Goal: Answer question/provide support

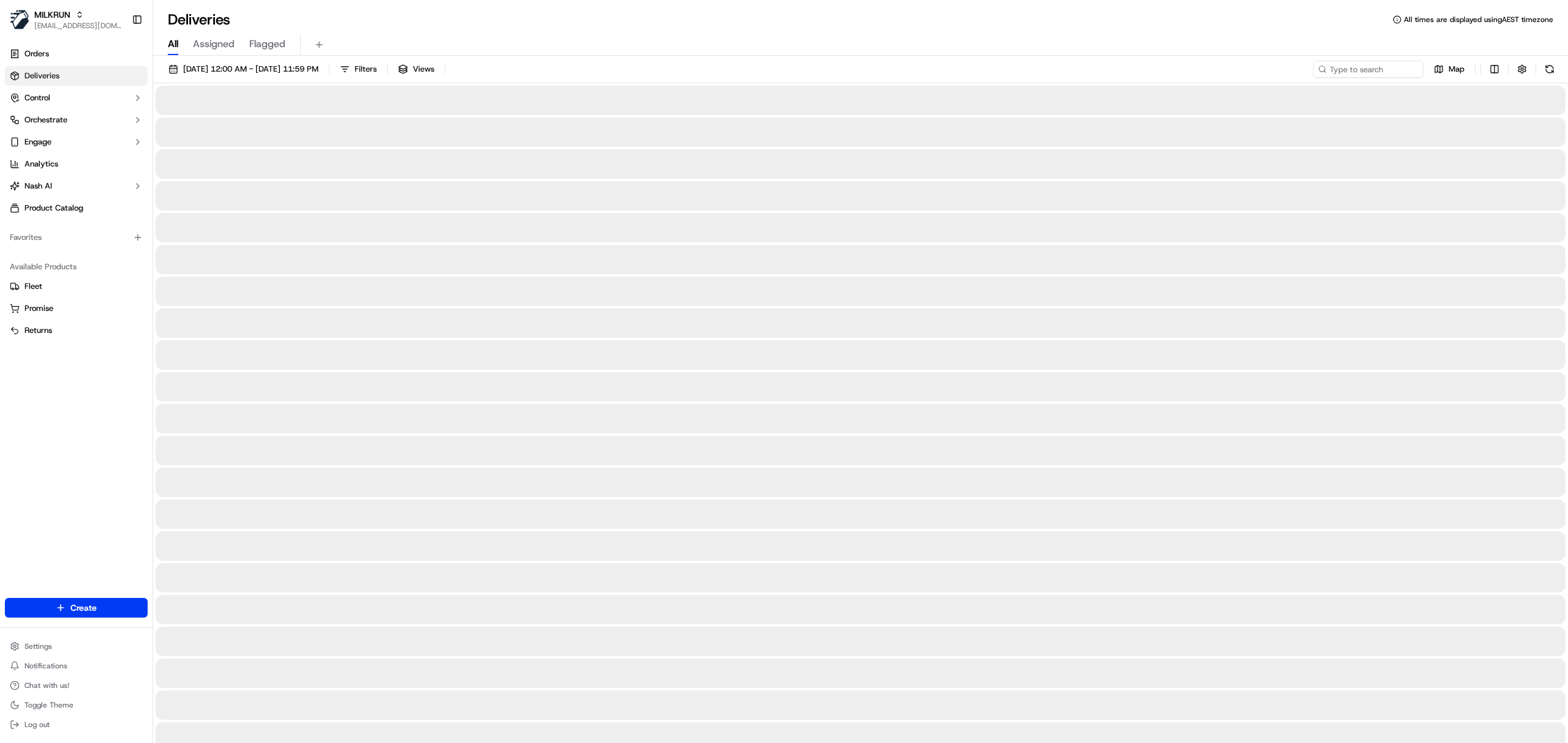
click at [178, 46] on span "All" at bounding box center [172, 43] width 10 height 14
click at [205, 65] on span "[DATE] 12:00 AM - [DATE] 11:59 PM" at bounding box center [251, 68] width 135 height 11
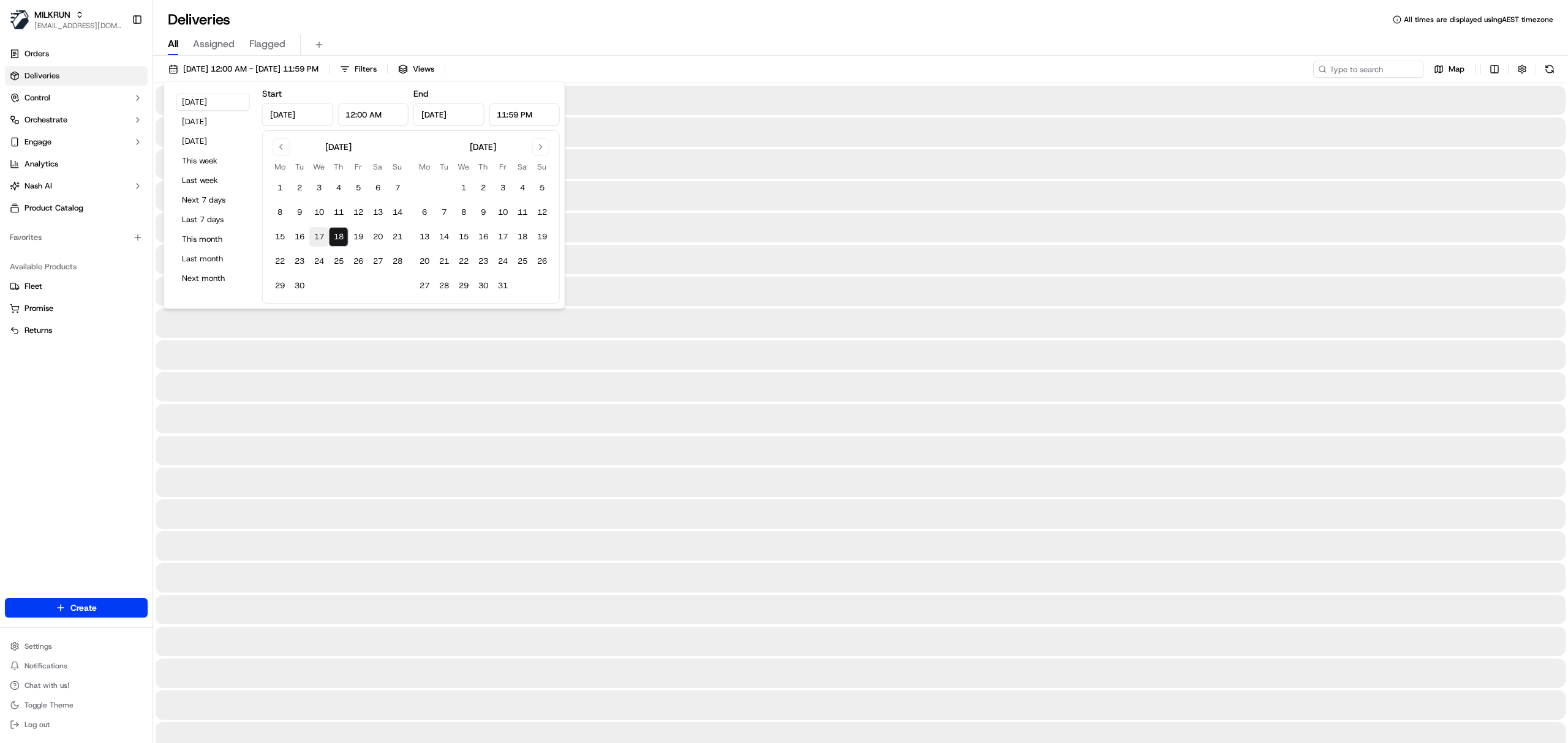
click at [317, 243] on button "17" at bounding box center [319, 237] width 19 height 19
click at [314, 236] on button "17" at bounding box center [319, 237] width 19 height 19
type input "[DATE]"
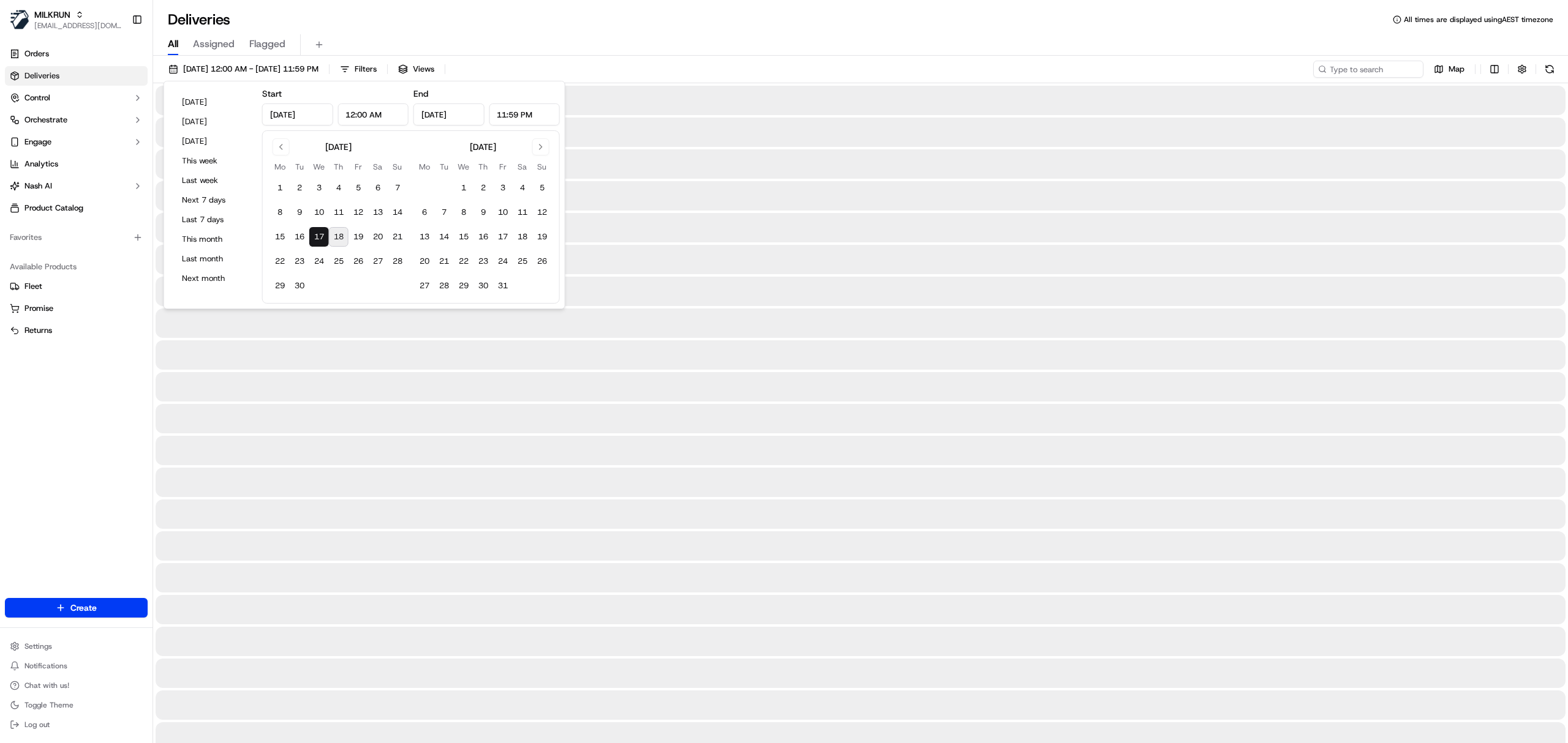
type input "[DATE]"
click at [316, 235] on button "17" at bounding box center [319, 237] width 19 height 19
click at [1374, 65] on input at bounding box center [1350, 69] width 147 height 17
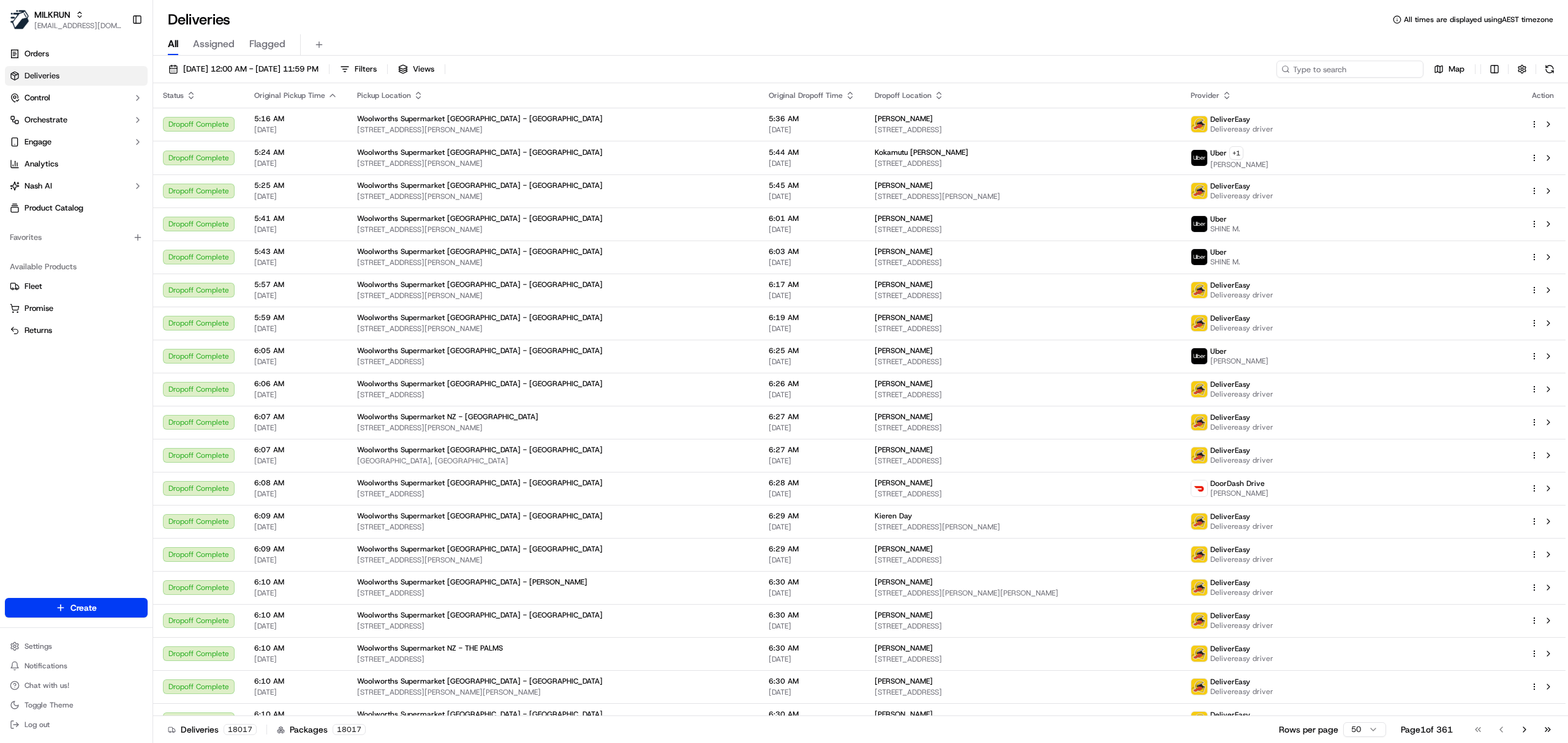
click at [1336, 68] on input at bounding box center [1350, 69] width 147 height 17
paste input "2547d879-9725-4681-8244-126eb0e64538"
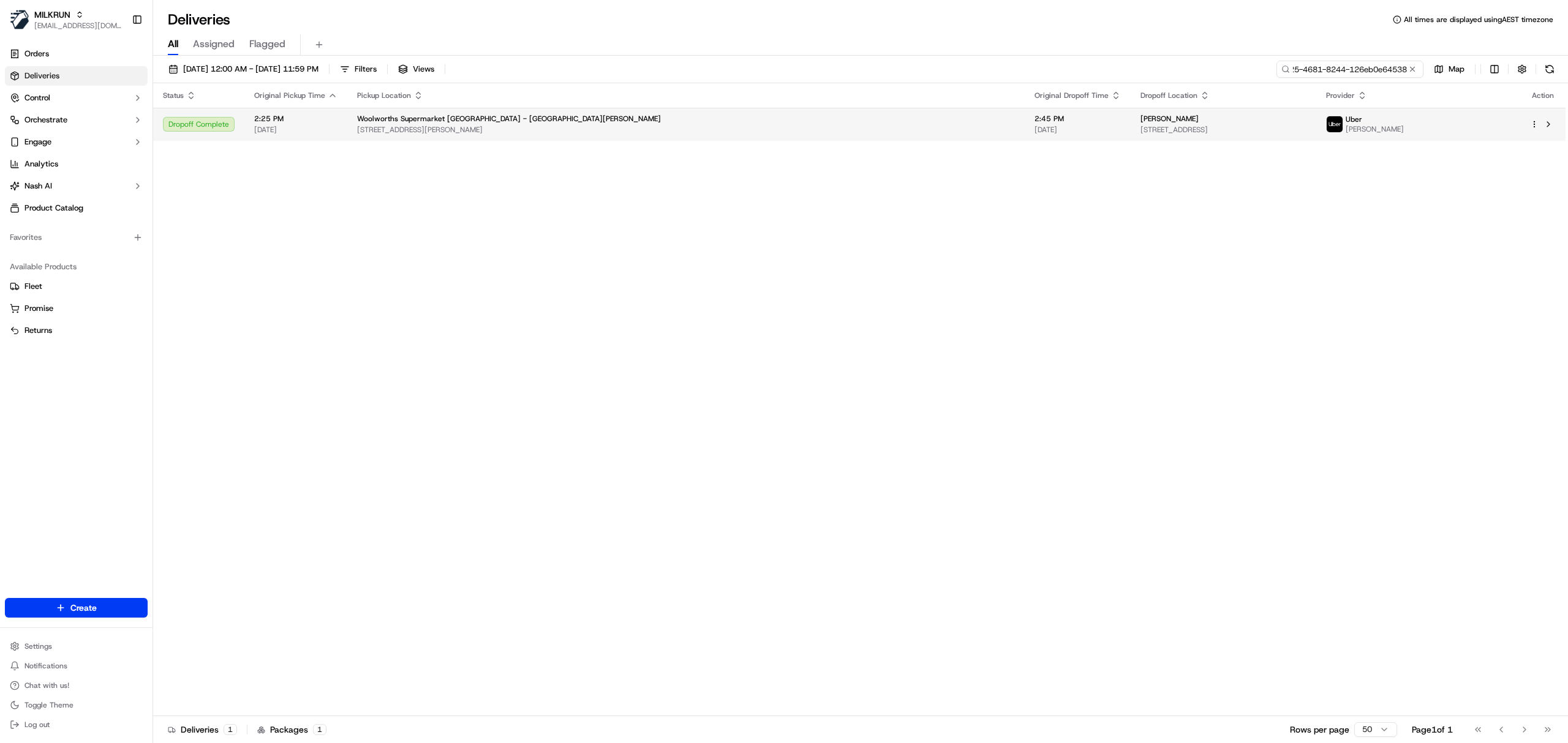
type input "2547d879-9725-4681-8244-126eb0e64538"
click at [748, 123] on div "Woolworths Supermarket [GEOGRAPHIC_DATA] - [GEOGRAPHIC_DATA][PERSON_NAME]" at bounding box center [686, 119] width 658 height 10
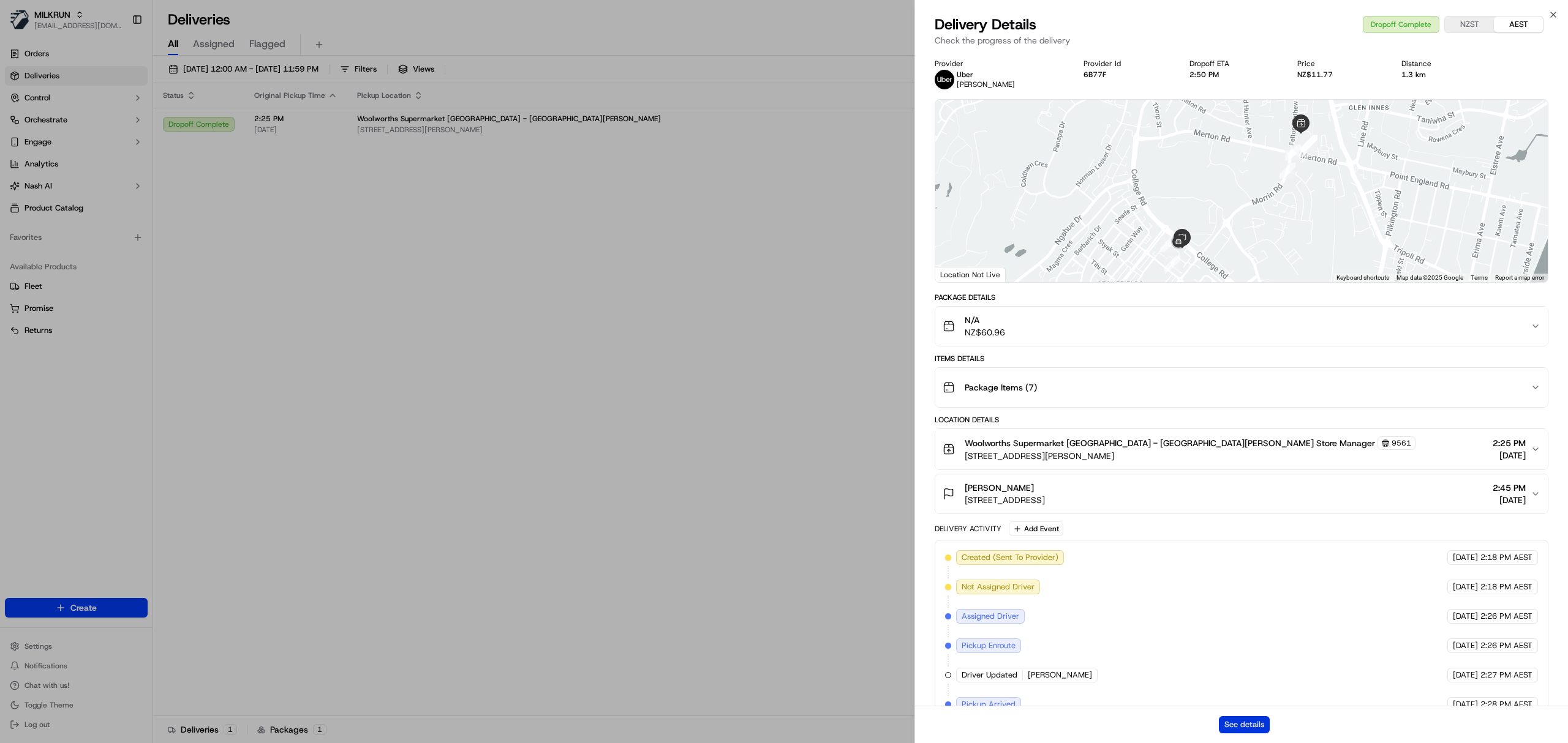
click at [1243, 725] on button "See details" at bounding box center [1244, 725] width 51 height 17
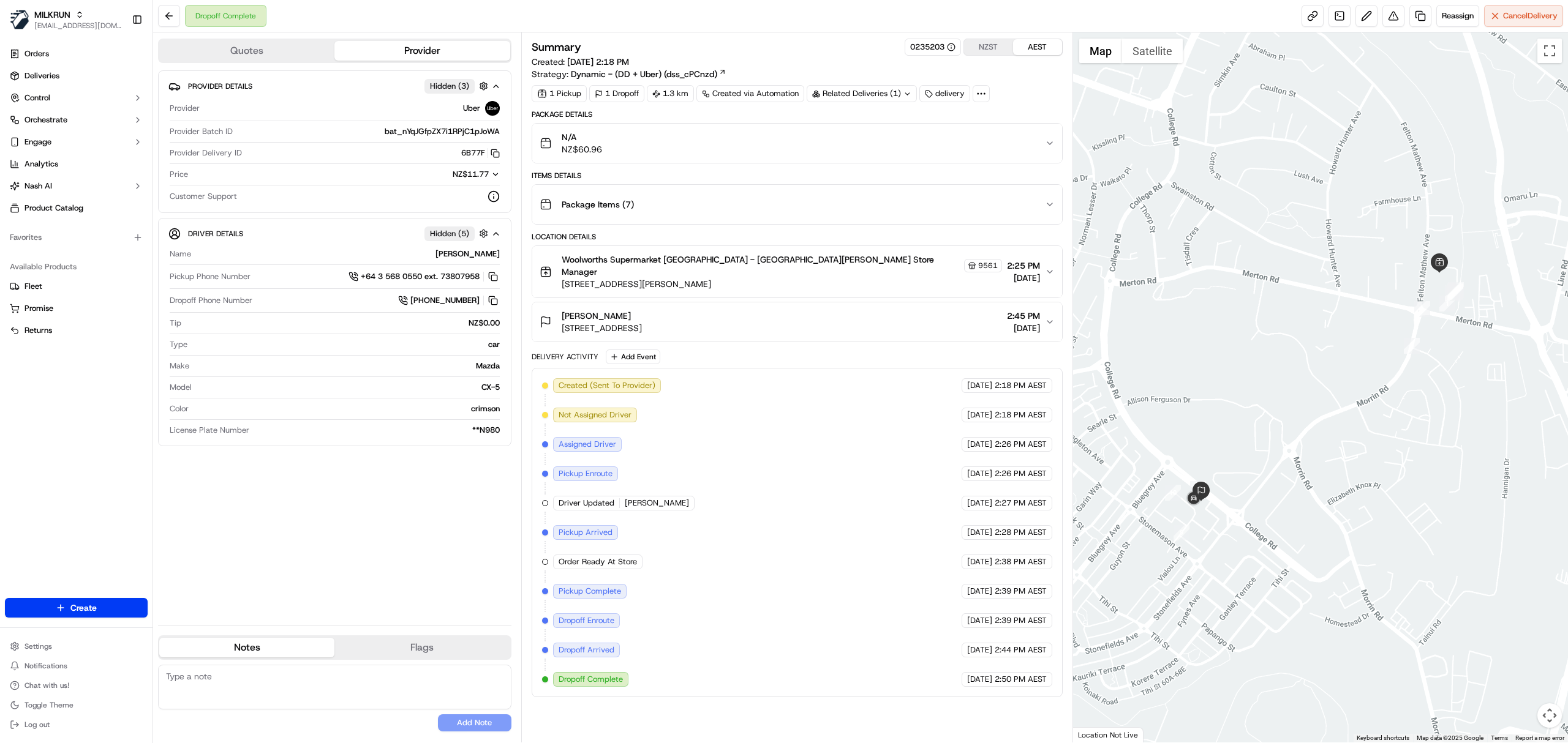
drag, startPoint x: 555, startPoint y: 325, endPoint x: 636, endPoint y: 338, distance: 82.0
click at [636, 338] on div "Package Details N/A NZ$60.96 Items Details Package Items ( 7 ) Location Details…" at bounding box center [797, 403] width 531 height 587
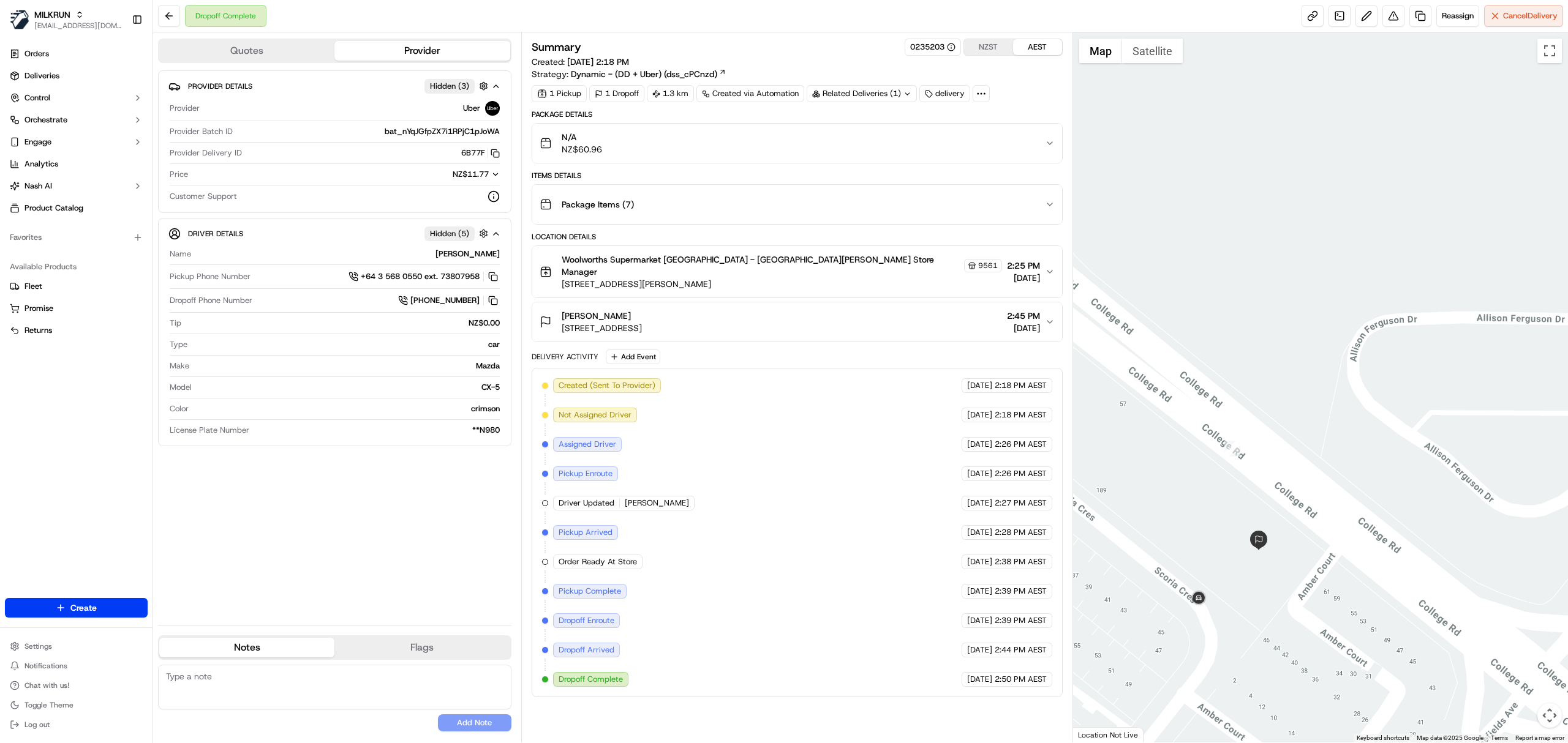
drag, startPoint x: 1455, startPoint y: 611, endPoint x: 1424, endPoint y: 576, distance: 46.8
click at [1421, 600] on div at bounding box center [1320, 387] width 495 height 710
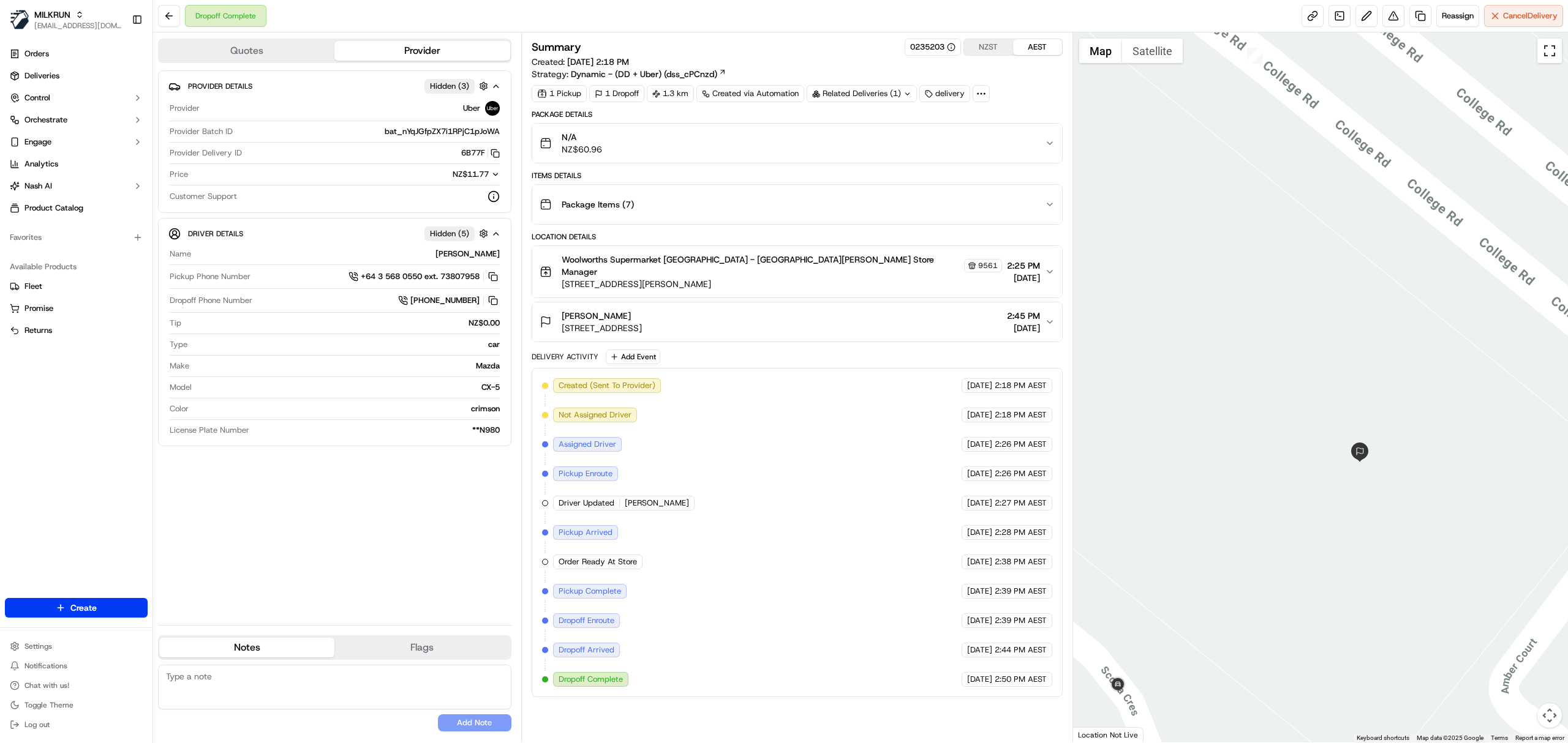
click at [1549, 50] on button "Toggle fullscreen view" at bounding box center [1549, 51] width 25 height 25
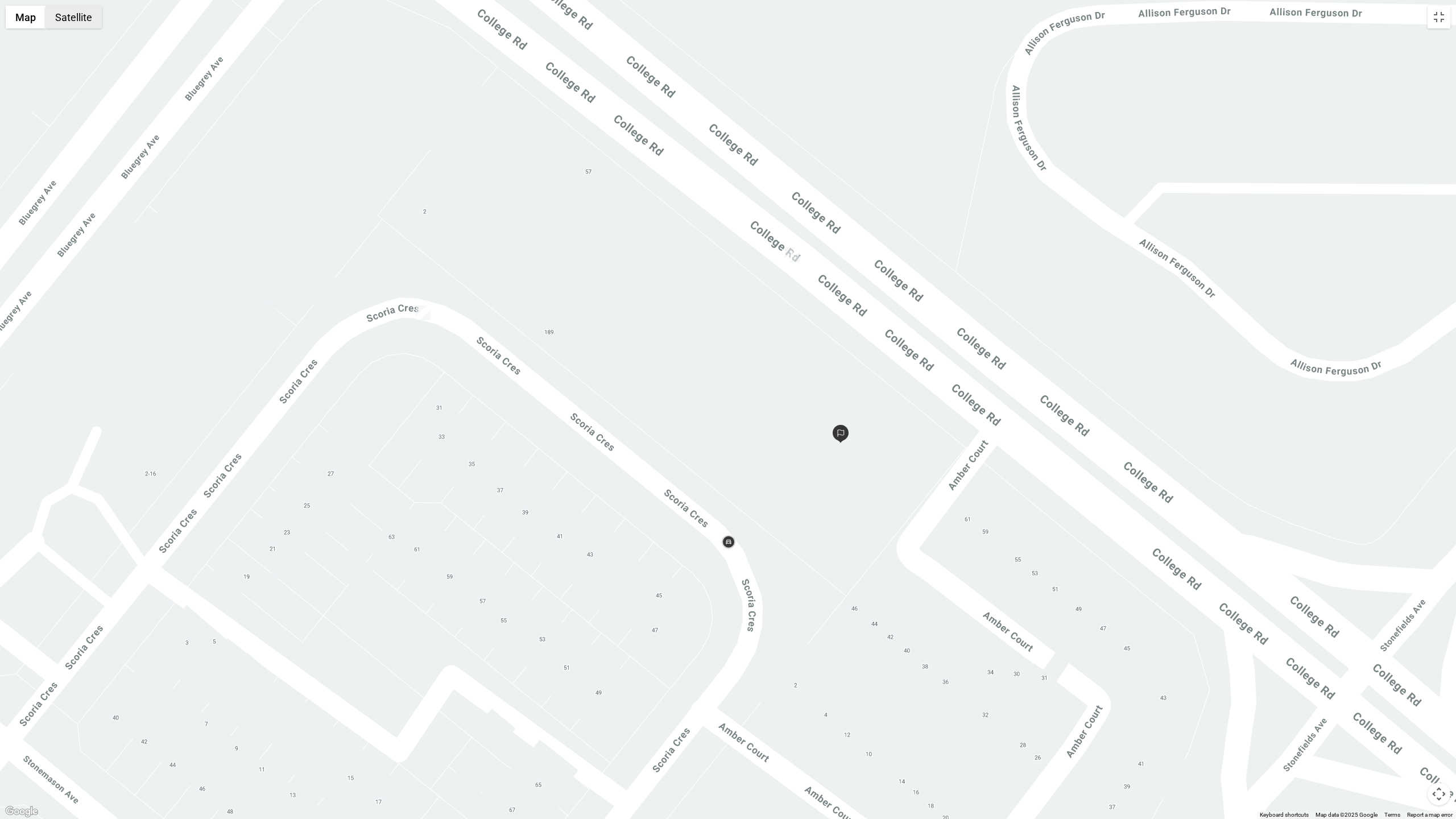
click at [84, 19] on button "Satellite" at bounding box center [74, 16] width 57 height 23
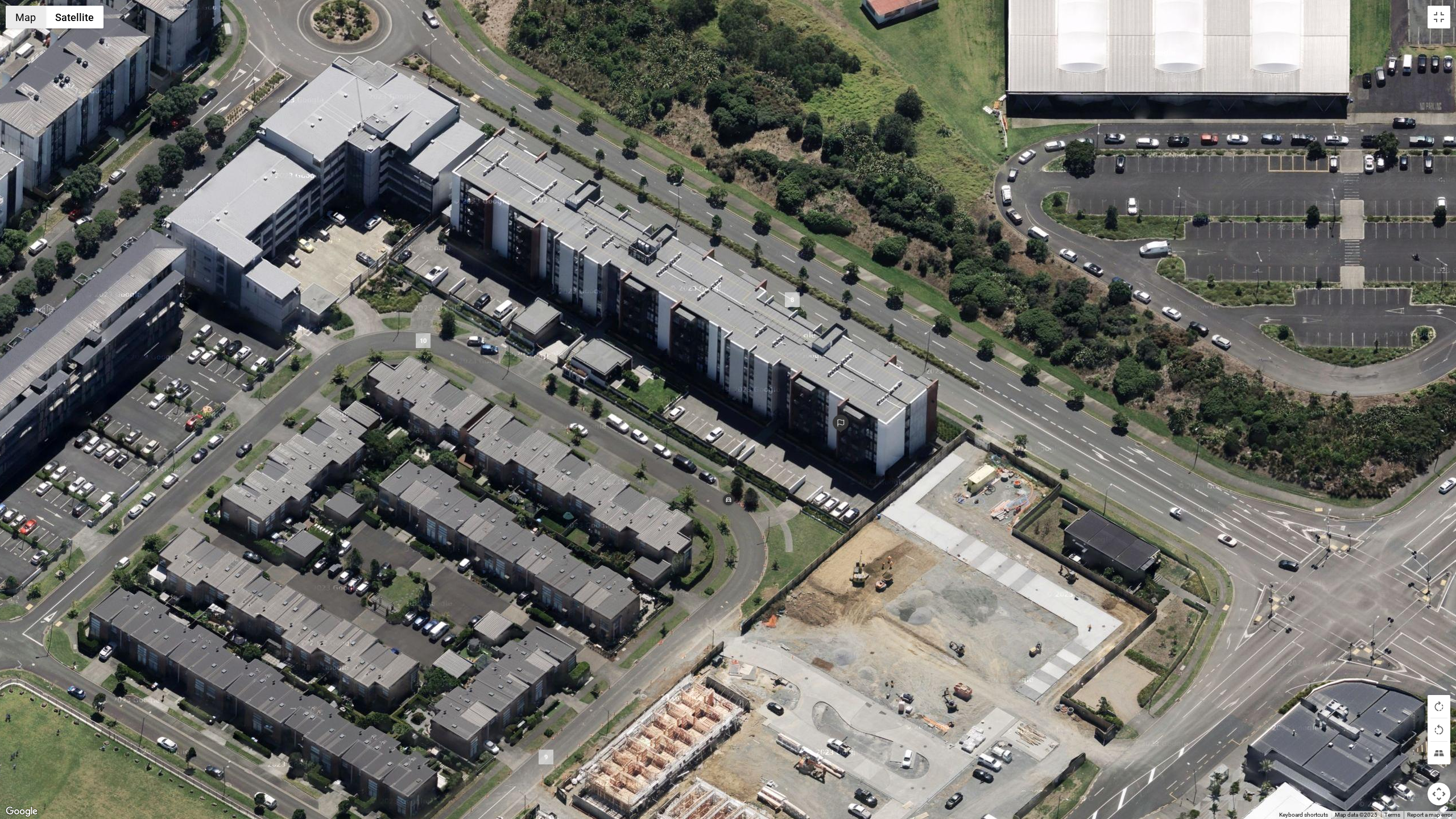
click at [30, 17] on button "Map" at bounding box center [25, 16] width 40 height 23
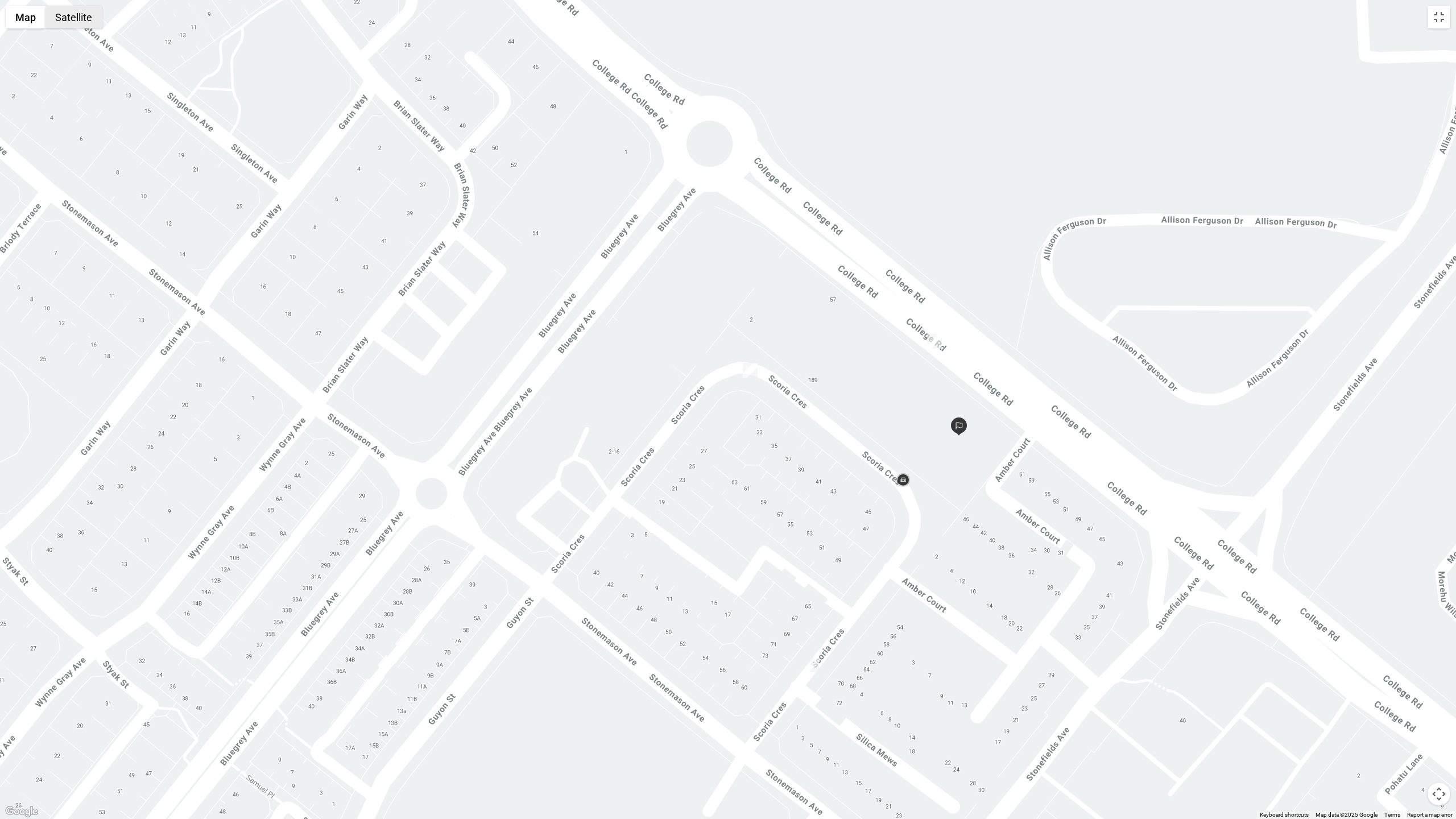
click at [60, 17] on button "Satellite" at bounding box center [74, 16] width 57 height 23
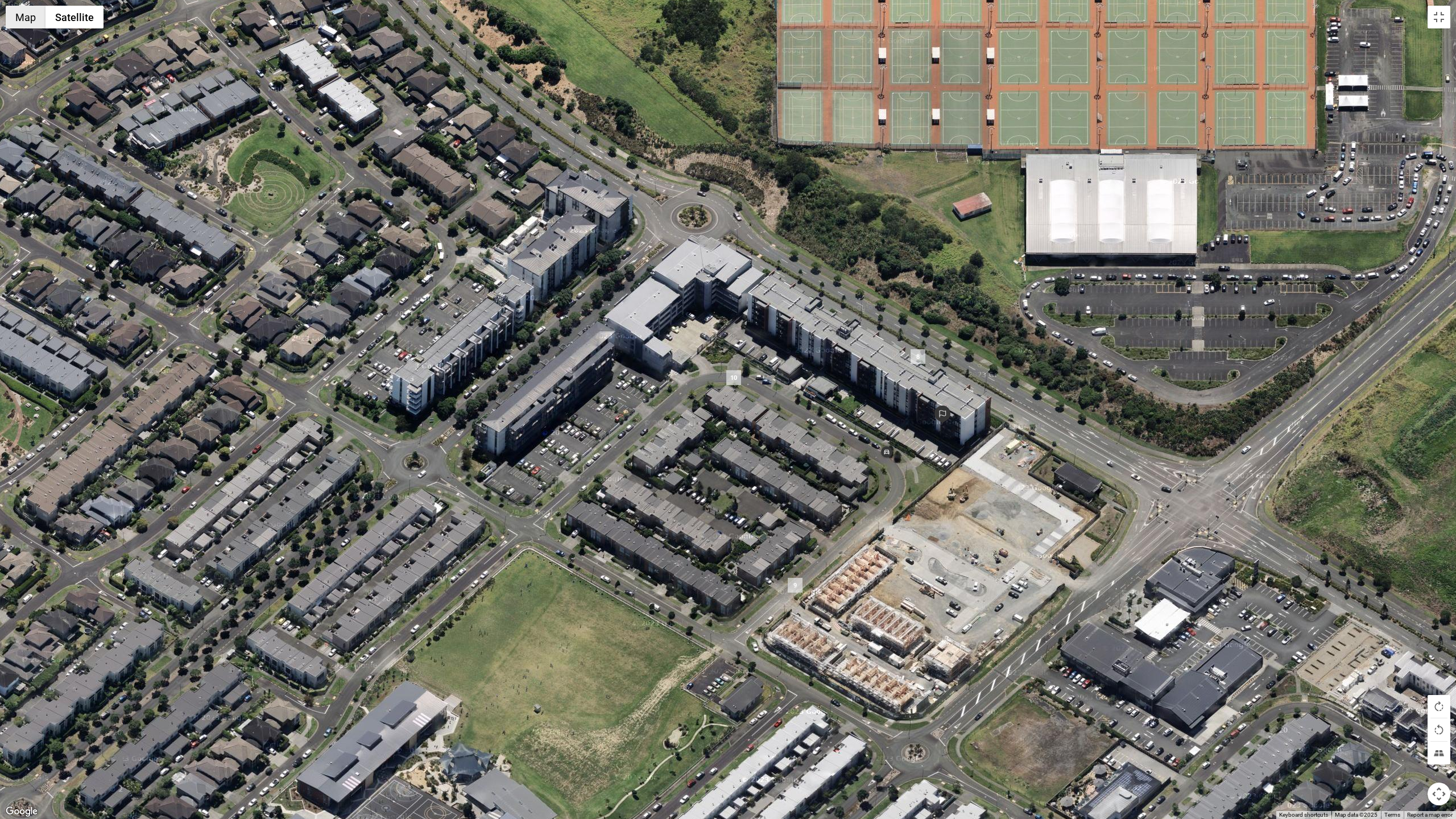
click at [32, 16] on button "Map" at bounding box center [25, 16] width 40 height 23
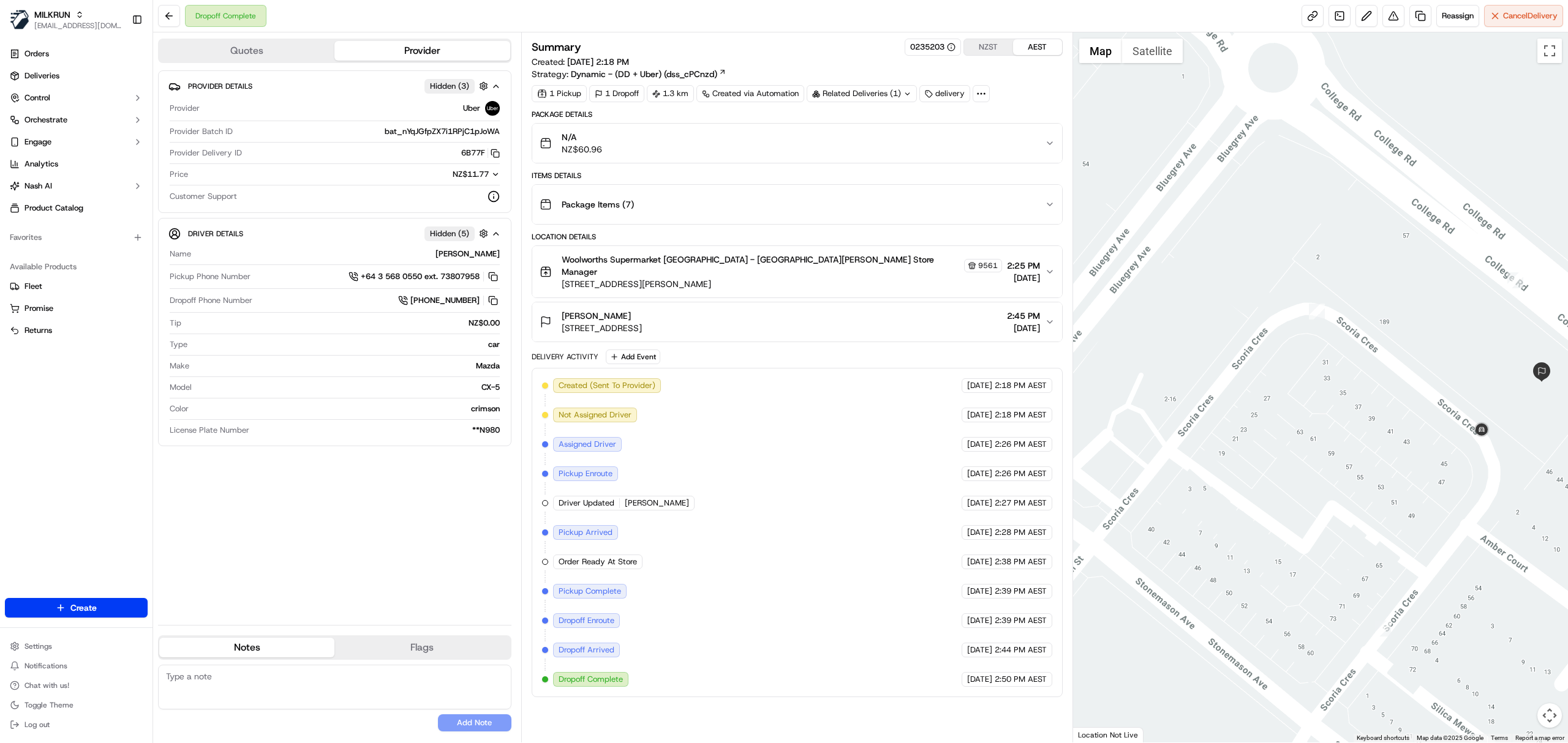
click at [642, 322] on span "[STREET_ADDRESS]" at bounding box center [601, 328] width 80 height 12
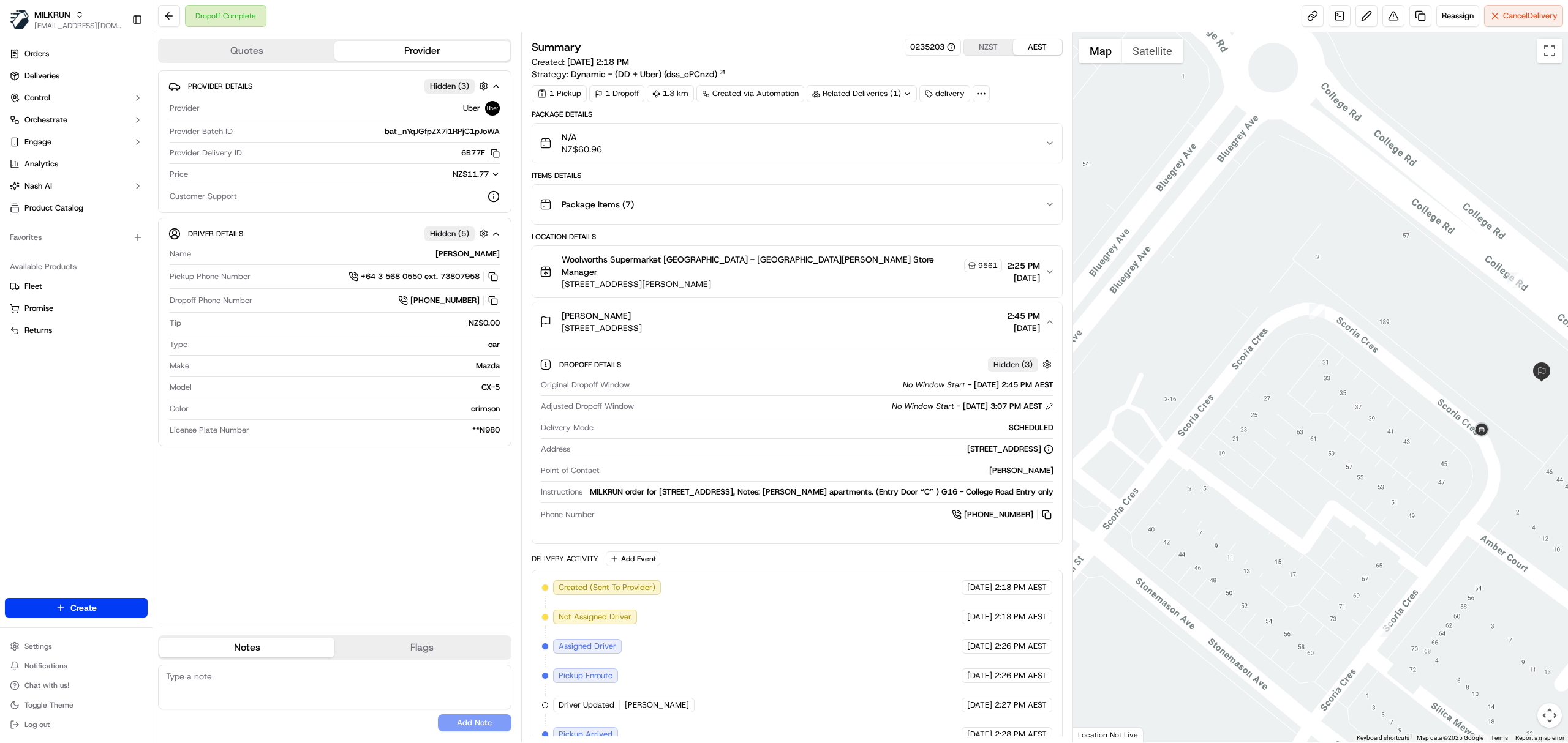
drag, startPoint x: 893, startPoint y: 485, endPoint x: 1052, endPoint y: 486, distance: 159.0
click at [1052, 487] on div "MILKRUN order for 189 College Road, Stonefields, Auckland 1072, NZ, Notes: Bell…" at bounding box center [820, 492] width 466 height 11
click at [1002, 498] on div "MILKRUN order for 189 College Road, Stonefields, Auckland 1072, NZ, Notes: Bell…" at bounding box center [820, 492] width 466 height 11
drag, startPoint x: 961, startPoint y: 497, endPoint x: 1046, endPoint y: 494, distance: 85.1
click at [1046, 494] on div "MILKRUN order for 189 College Road, Stonefields, Auckland 1072, NZ, Notes: Bell…" at bounding box center [820, 492] width 466 height 11
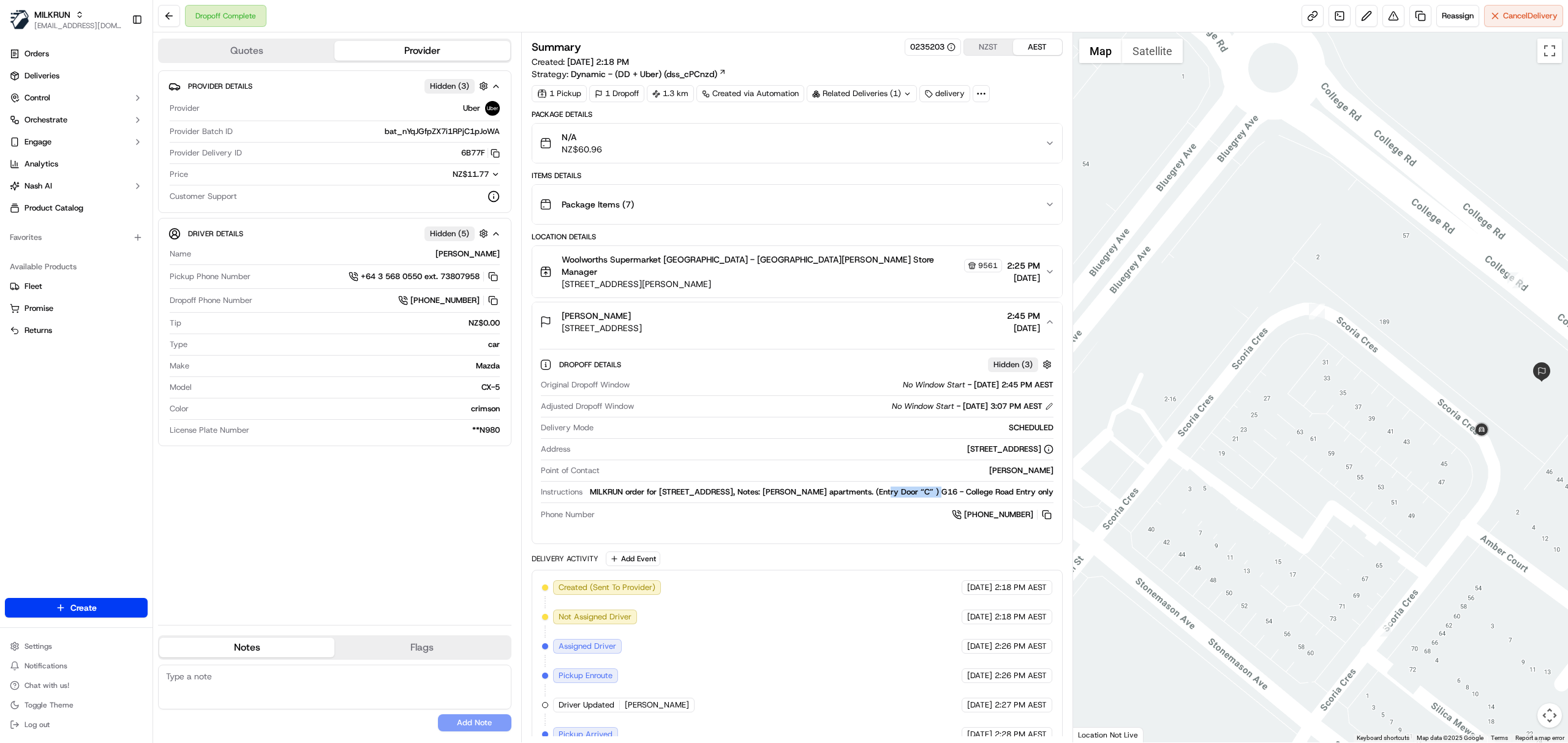
drag, startPoint x: 893, startPoint y: 483, endPoint x: 947, endPoint y: 483, distance: 54.0
click at [947, 487] on div "MILKRUN order for 189 College Road, Stonefields, Auckland 1072, NZ, Notes: Bell…" at bounding box center [820, 492] width 466 height 11
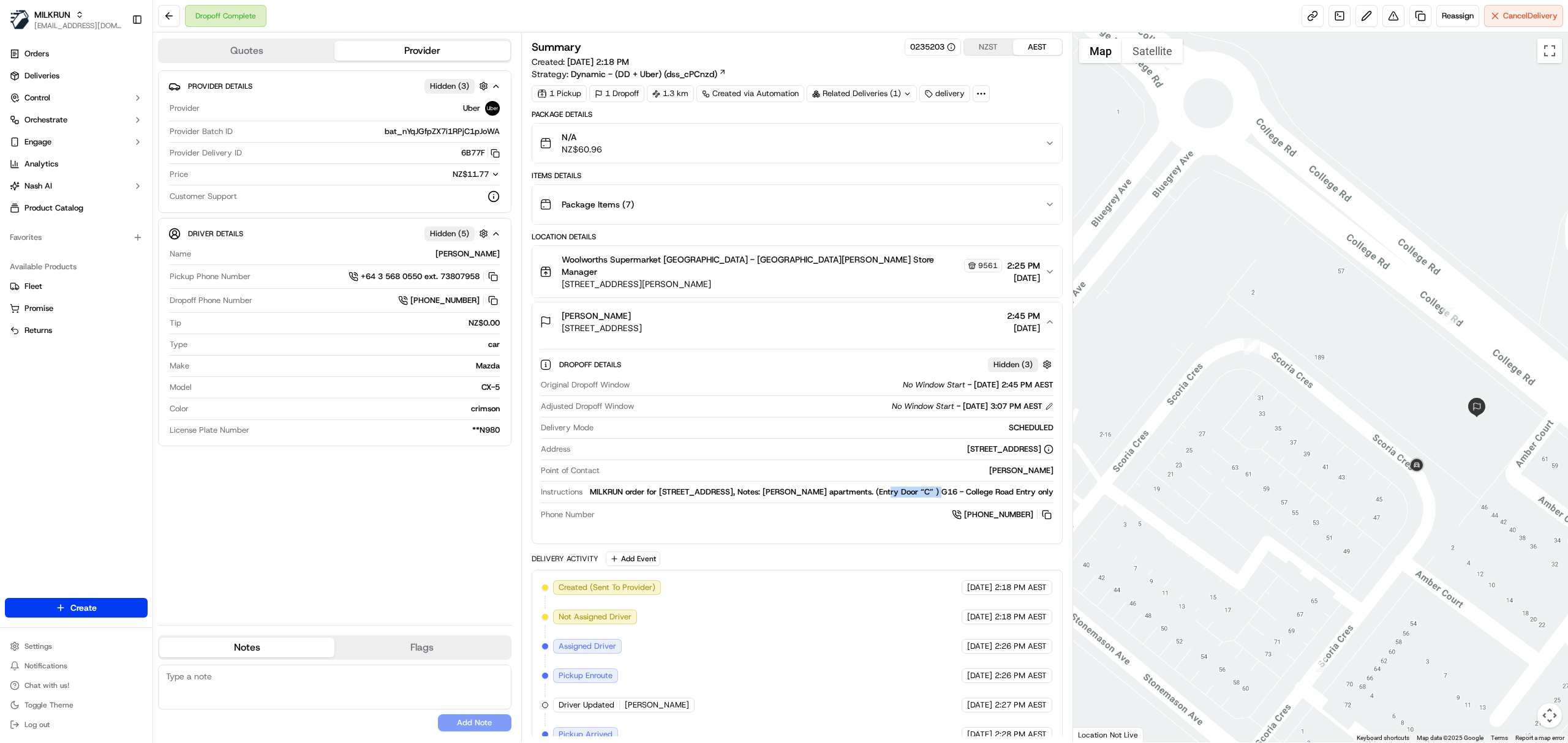
drag, startPoint x: 1476, startPoint y: 354, endPoint x: 1385, endPoint y: 399, distance: 101.5
click at [1385, 399] on div at bounding box center [1320, 387] width 495 height 710
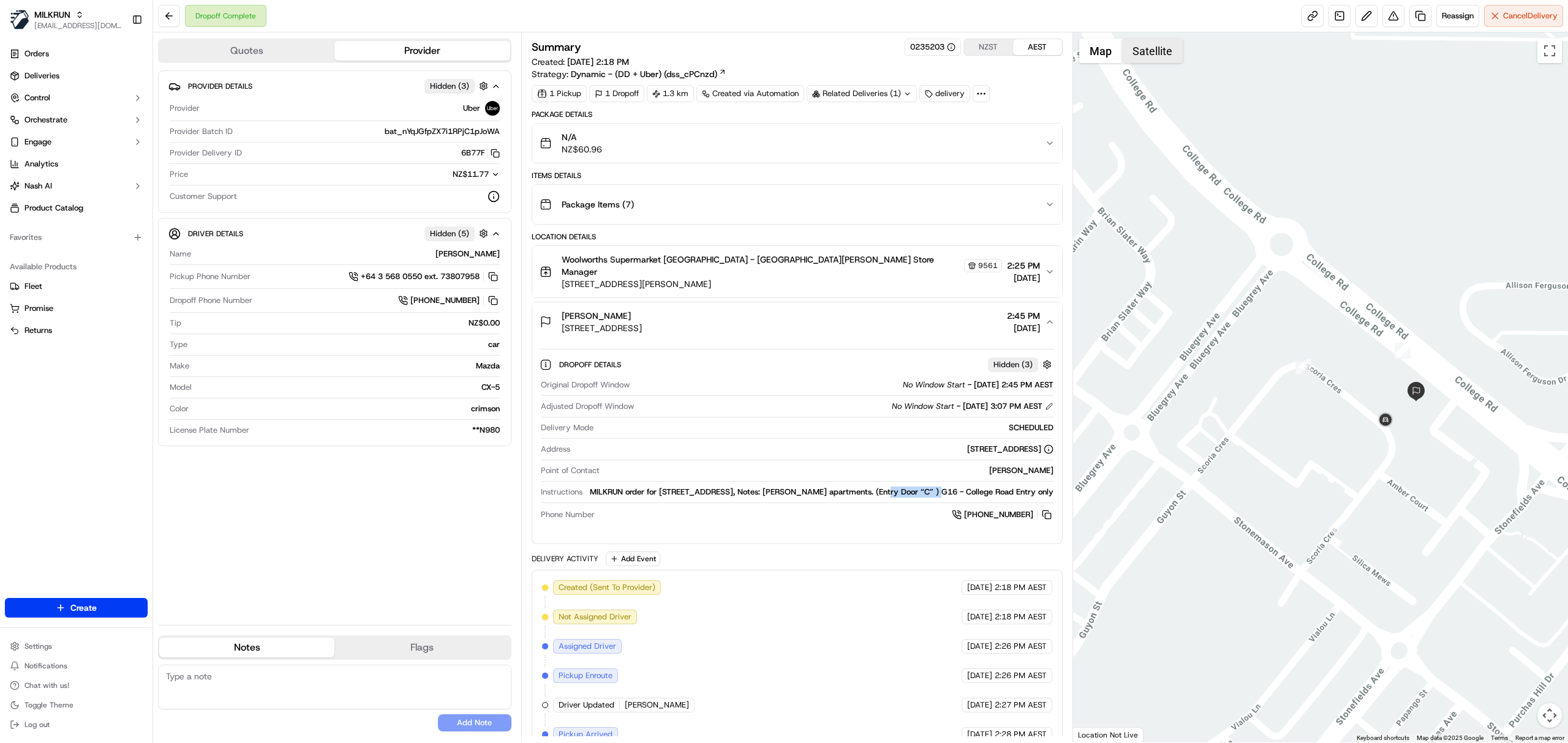
click at [1141, 60] on button "Satellite" at bounding box center [1152, 51] width 61 height 25
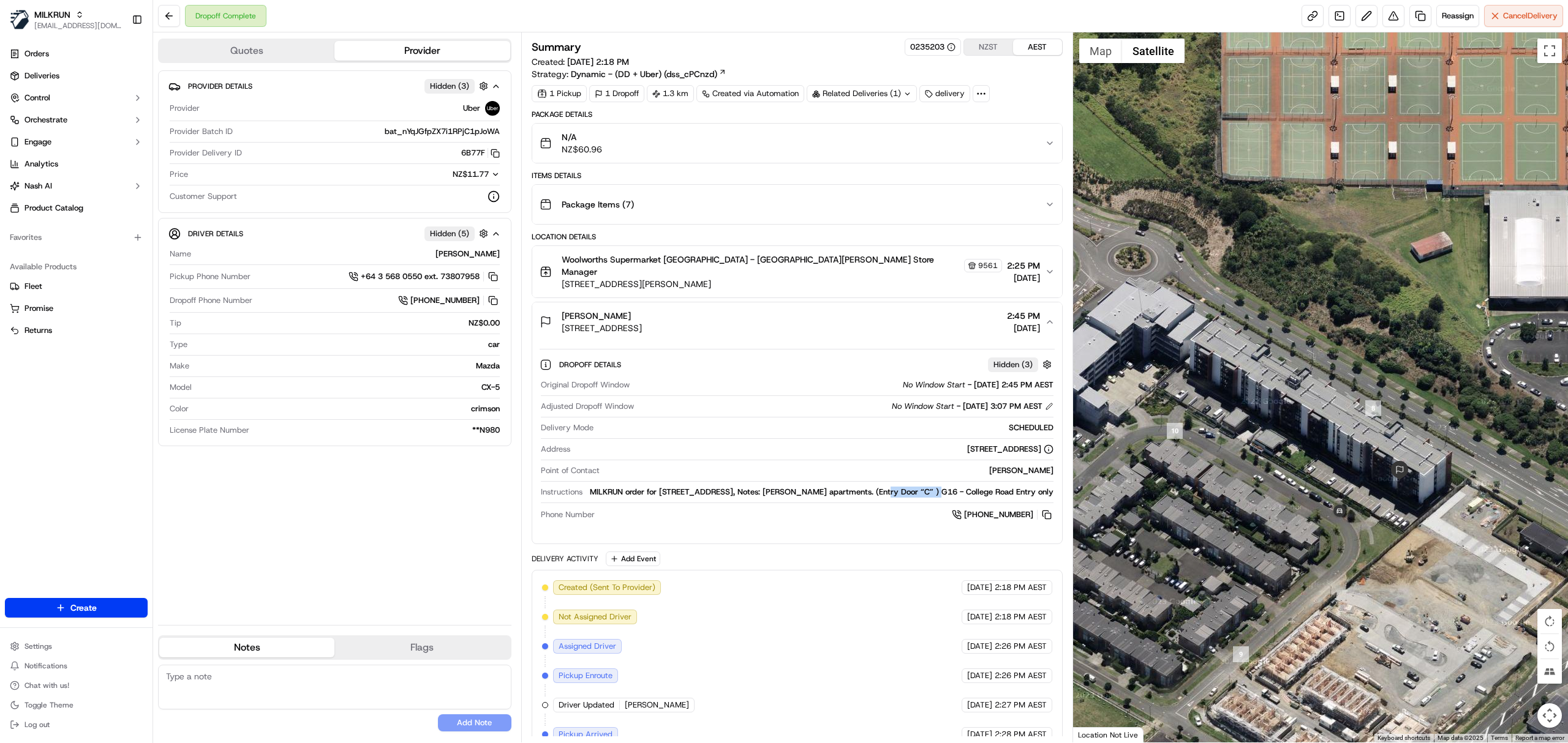
drag, startPoint x: 1439, startPoint y: 518, endPoint x: 1495, endPoint y: 492, distance: 61.7
click at [1495, 492] on div at bounding box center [1320, 387] width 495 height 710
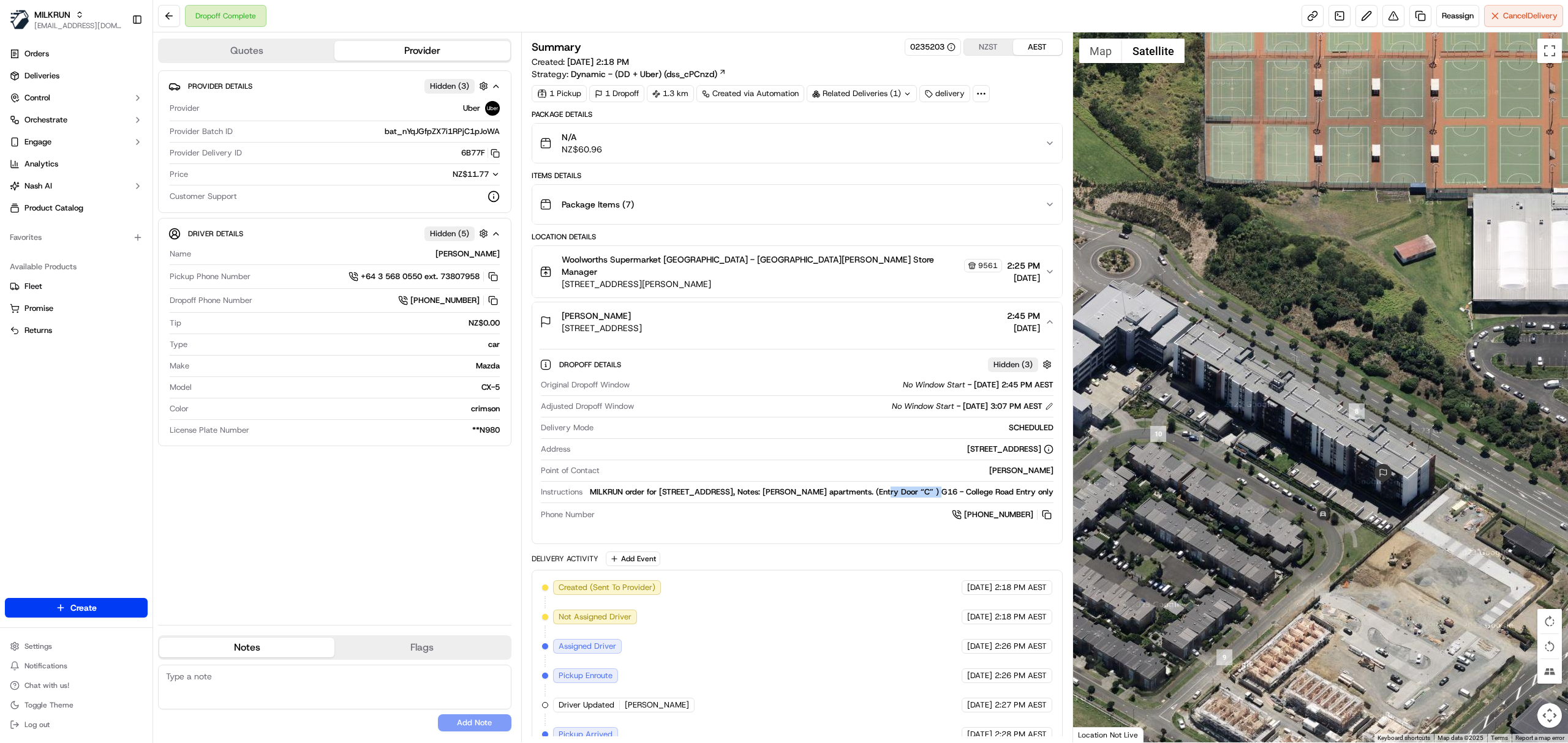
drag, startPoint x: 1314, startPoint y: 561, endPoint x: 1329, endPoint y: 550, distance: 18.6
click at [1329, 550] on div at bounding box center [1320, 387] width 495 height 710
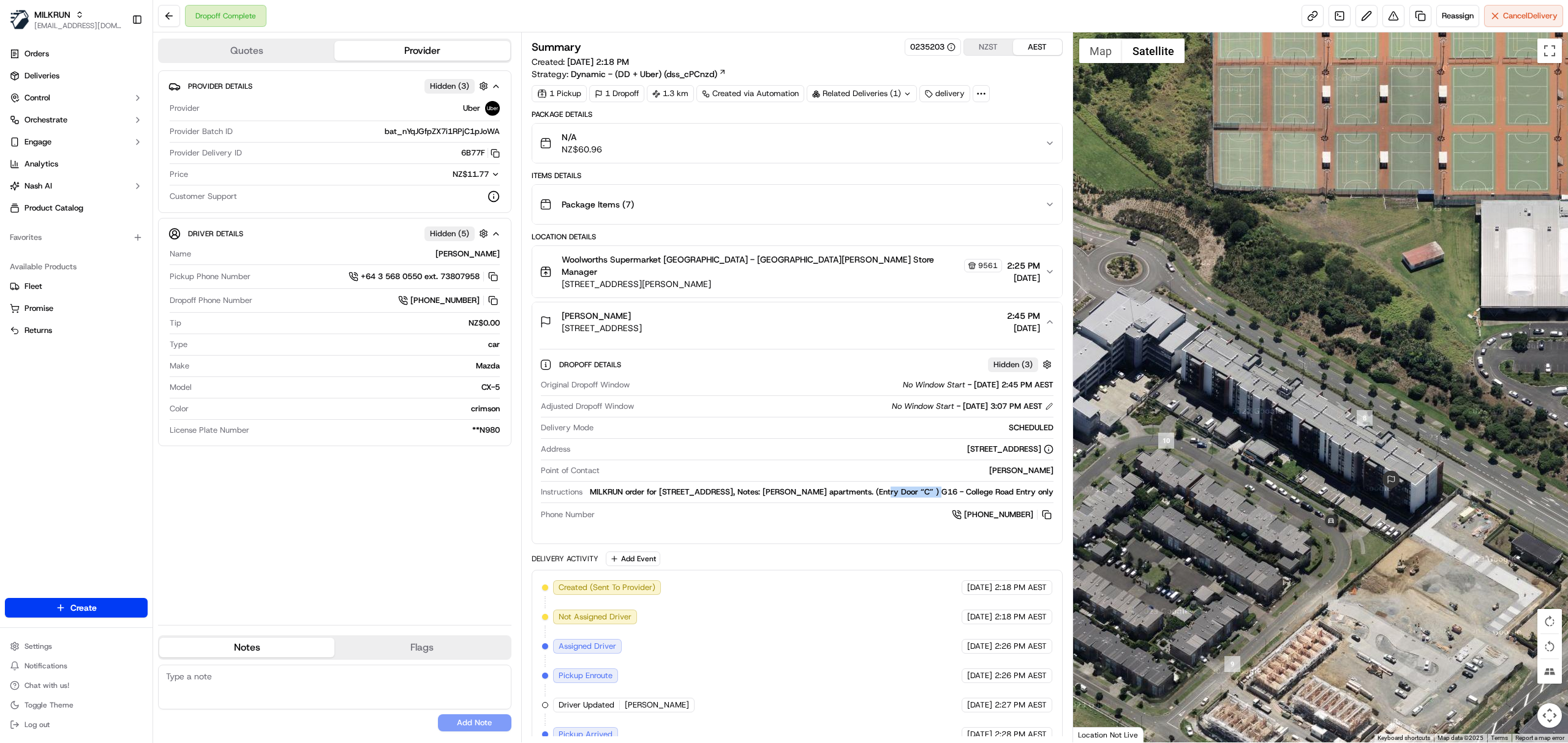
drag, startPoint x: 1329, startPoint y: 550, endPoint x: 1338, endPoint y: 557, distance: 11.4
click at [1338, 557] on div at bounding box center [1320, 387] width 495 height 710
click at [1382, 11] on button at bounding box center [1393, 16] width 22 height 22
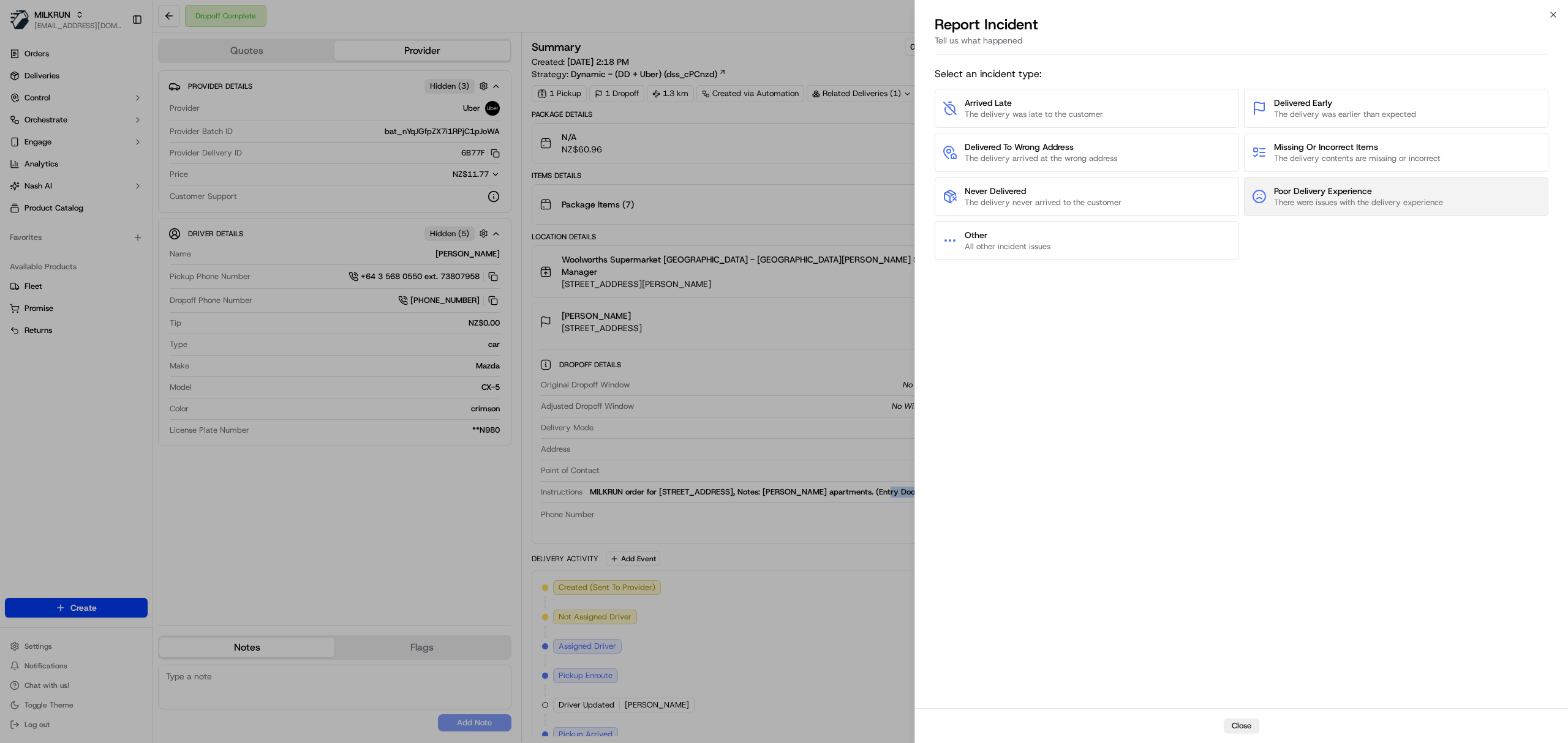
drag, startPoint x: 1294, startPoint y: 196, endPoint x: 1272, endPoint y: 194, distance: 22.1
click at [1272, 194] on button "Poor Delivery Experience There were issues with the delivery experience" at bounding box center [1396, 196] width 304 height 39
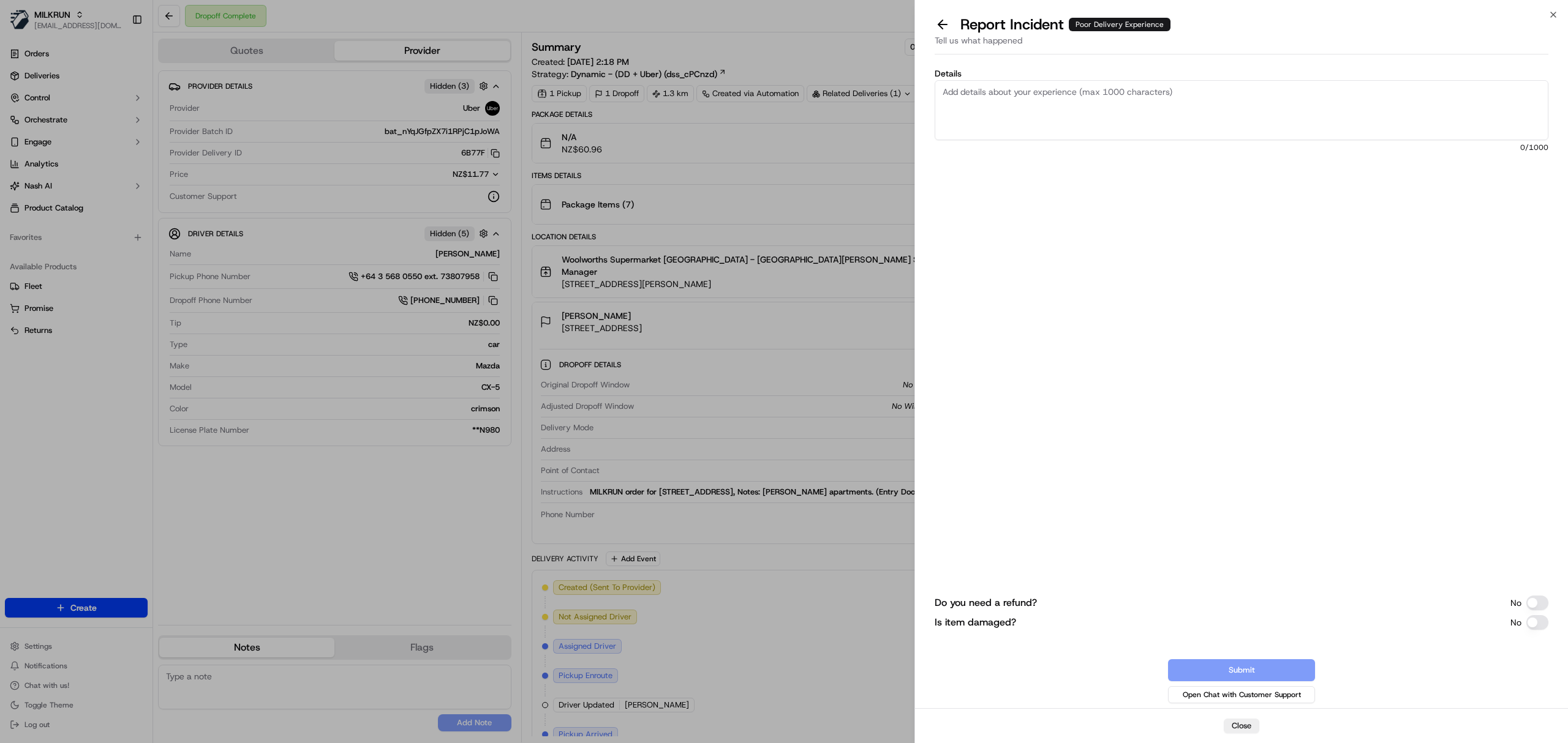
click at [1197, 126] on textarea "Details" at bounding box center [1241, 110] width 614 height 60
type textarea "Customer fe"
click at [1536, 608] on button "Do you need a refund?" at bounding box center [1537, 603] width 22 height 14
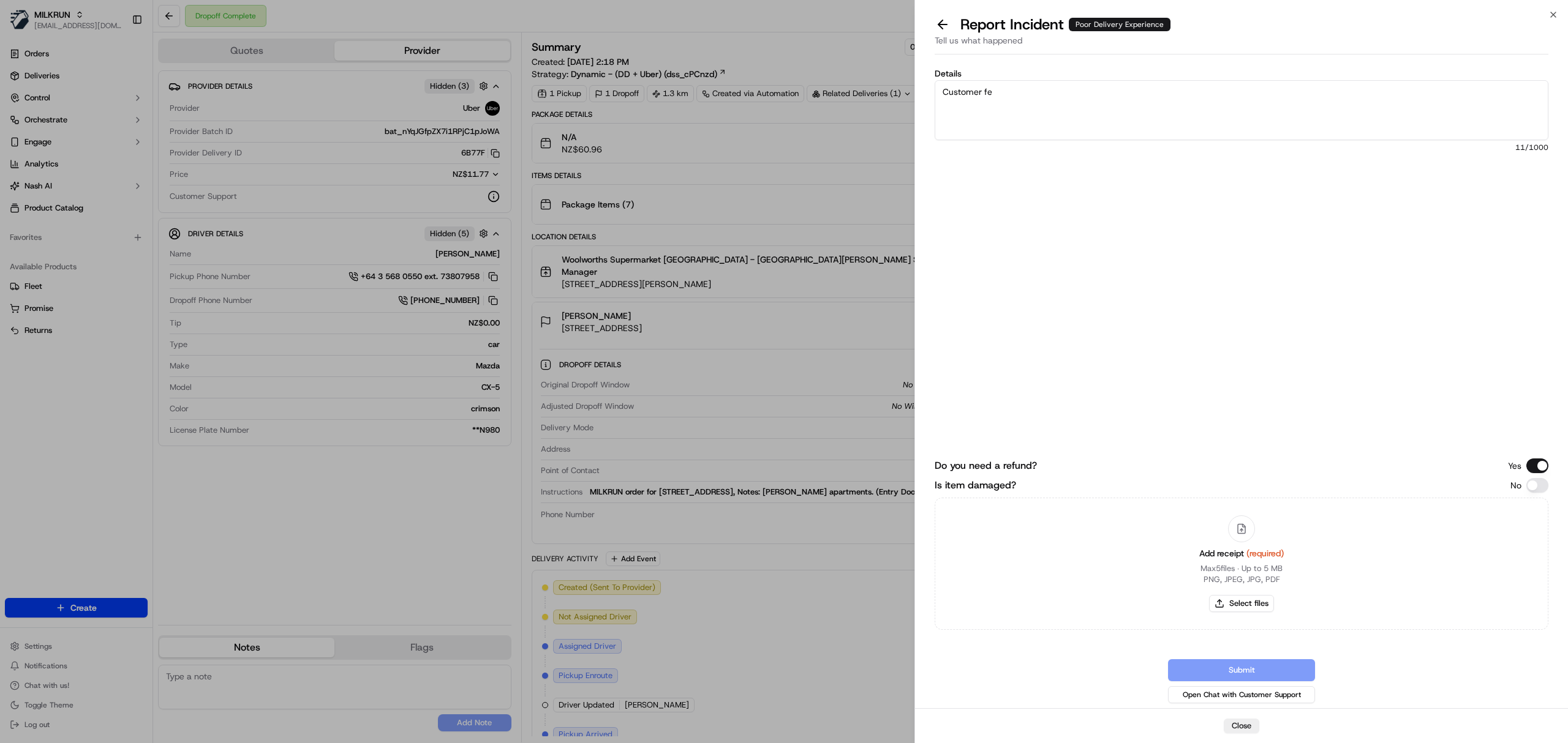
click at [1533, 481] on button "Is item damaged?" at bounding box center [1537, 485] width 22 height 14
click at [1530, 466] on button "Do you need a refund?" at bounding box center [1537, 466] width 22 height 14
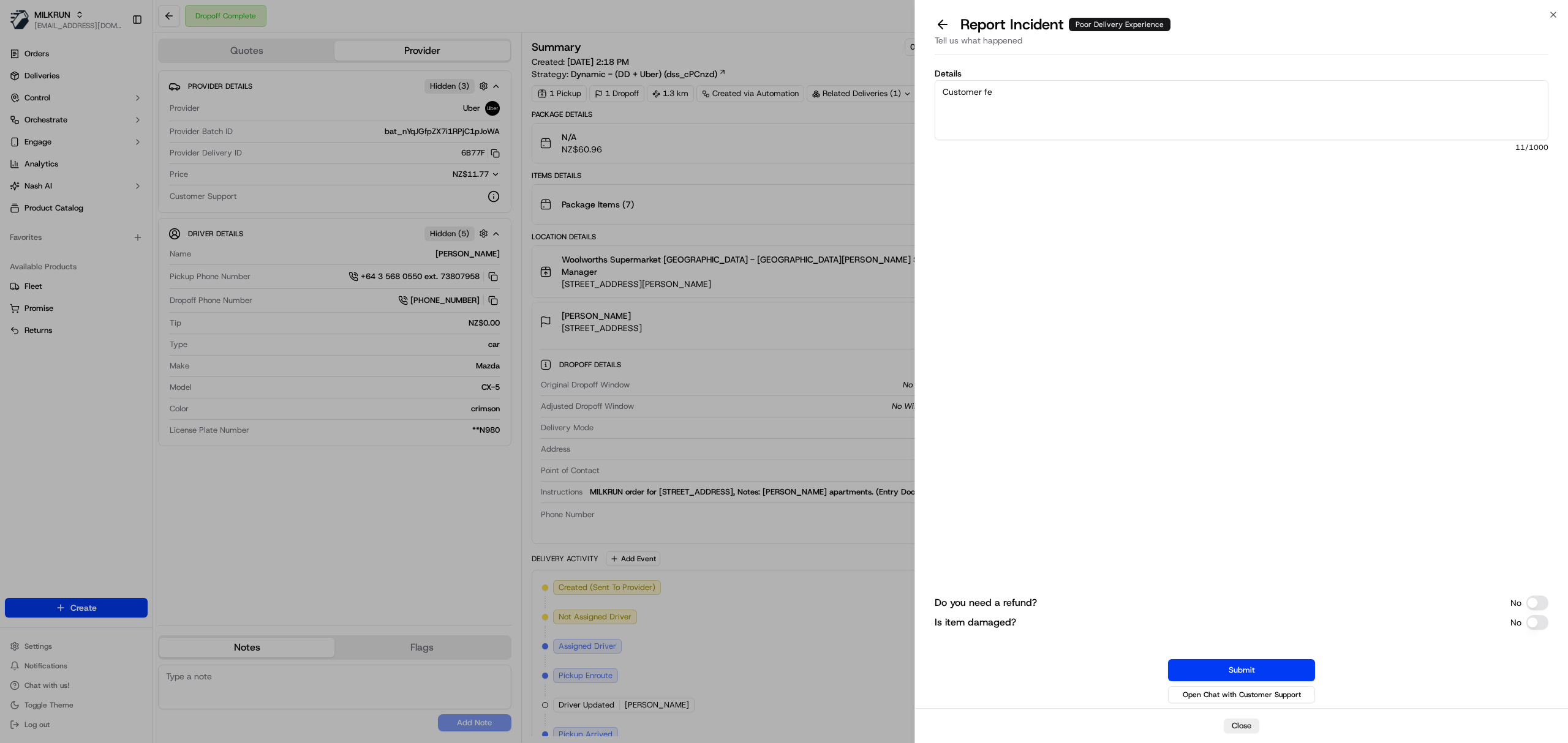
click at [1078, 90] on textarea "Customer fe" at bounding box center [1241, 110] width 614 height 60
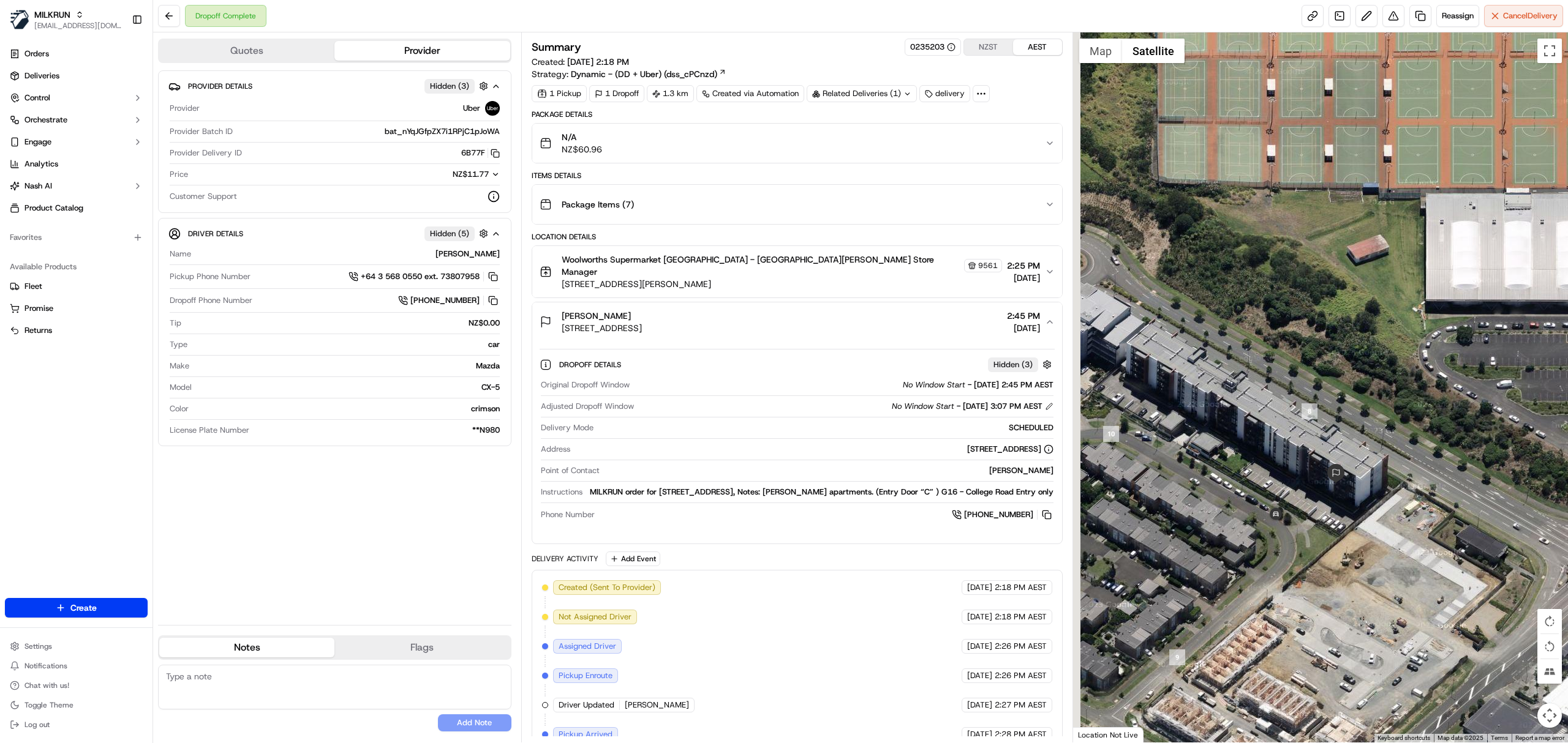
drag, startPoint x: 1200, startPoint y: 481, endPoint x: 1345, endPoint y: 412, distance: 160.6
click at [1356, 412] on div at bounding box center [1320, 387] width 495 height 710
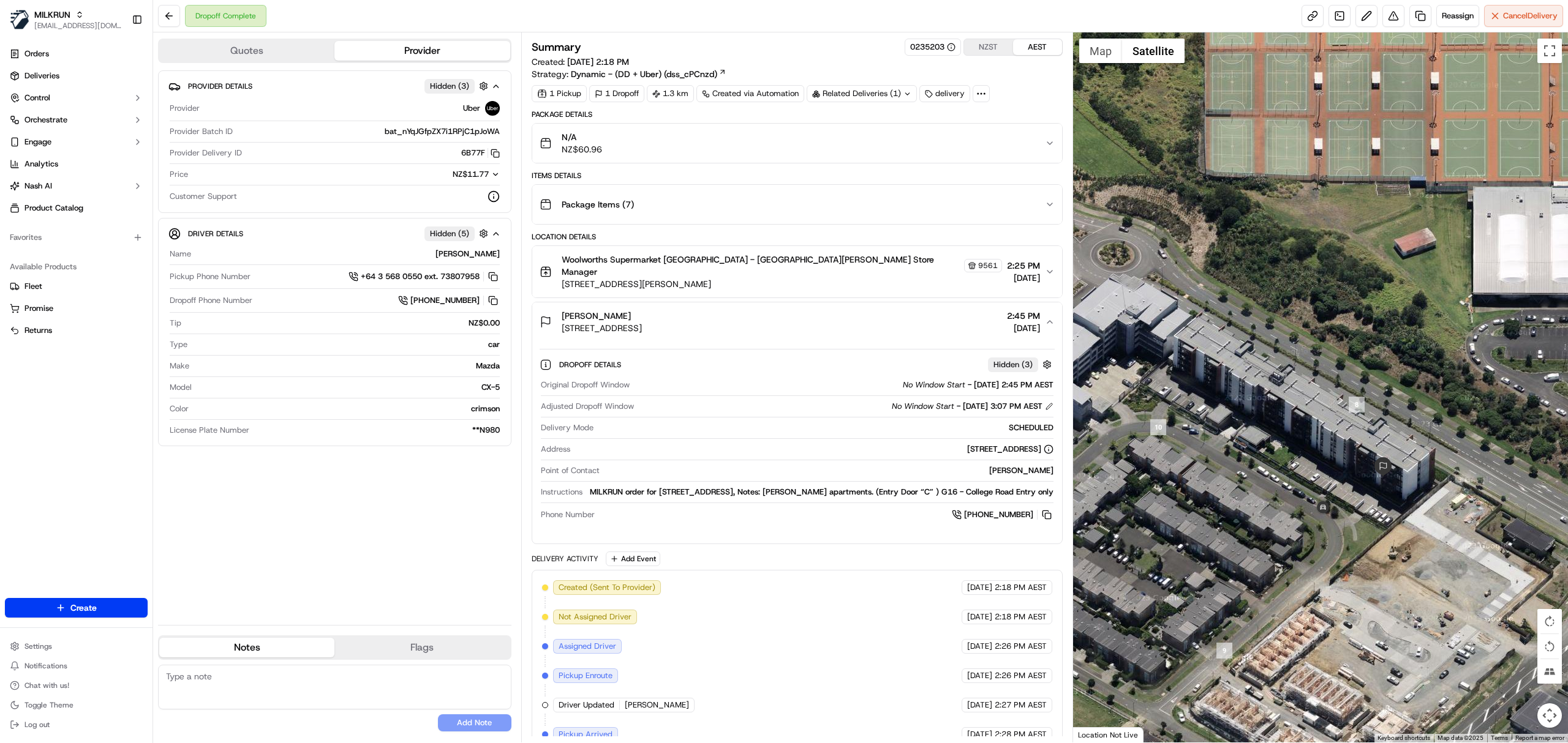
drag, startPoint x: 694, startPoint y: 284, endPoint x: 784, endPoint y: 281, distance: 90.0
click at [784, 281] on button "Woolworths Supermarket NZ - St Johns Store Manager 9561 134 Felton Mathew Ave, …" at bounding box center [797, 271] width 530 height 52
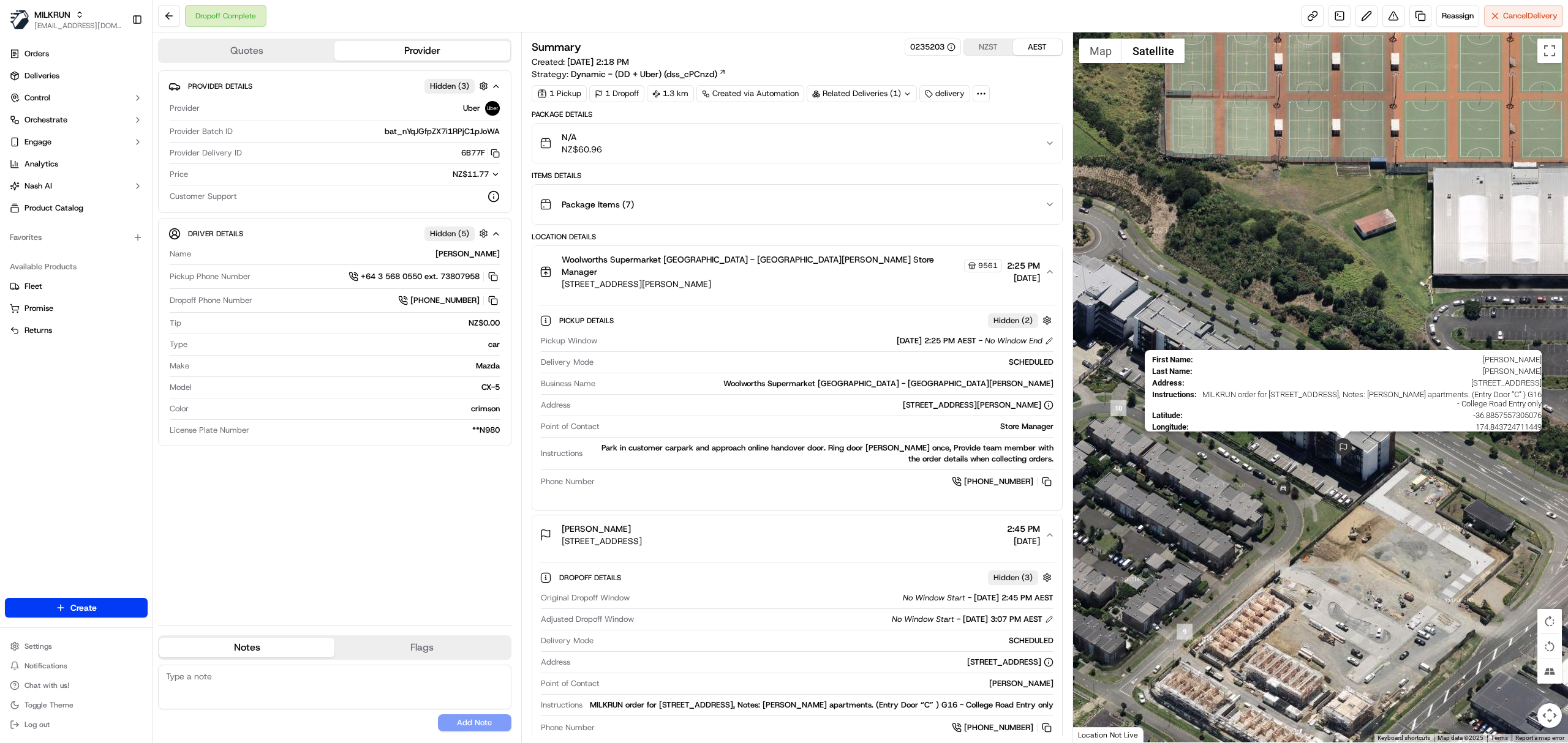
drag, startPoint x: 1386, startPoint y: 466, endPoint x: 1342, endPoint y: 444, distance: 49.2
click at [1342, 444] on img at bounding box center [1342, 448] width 19 height 19
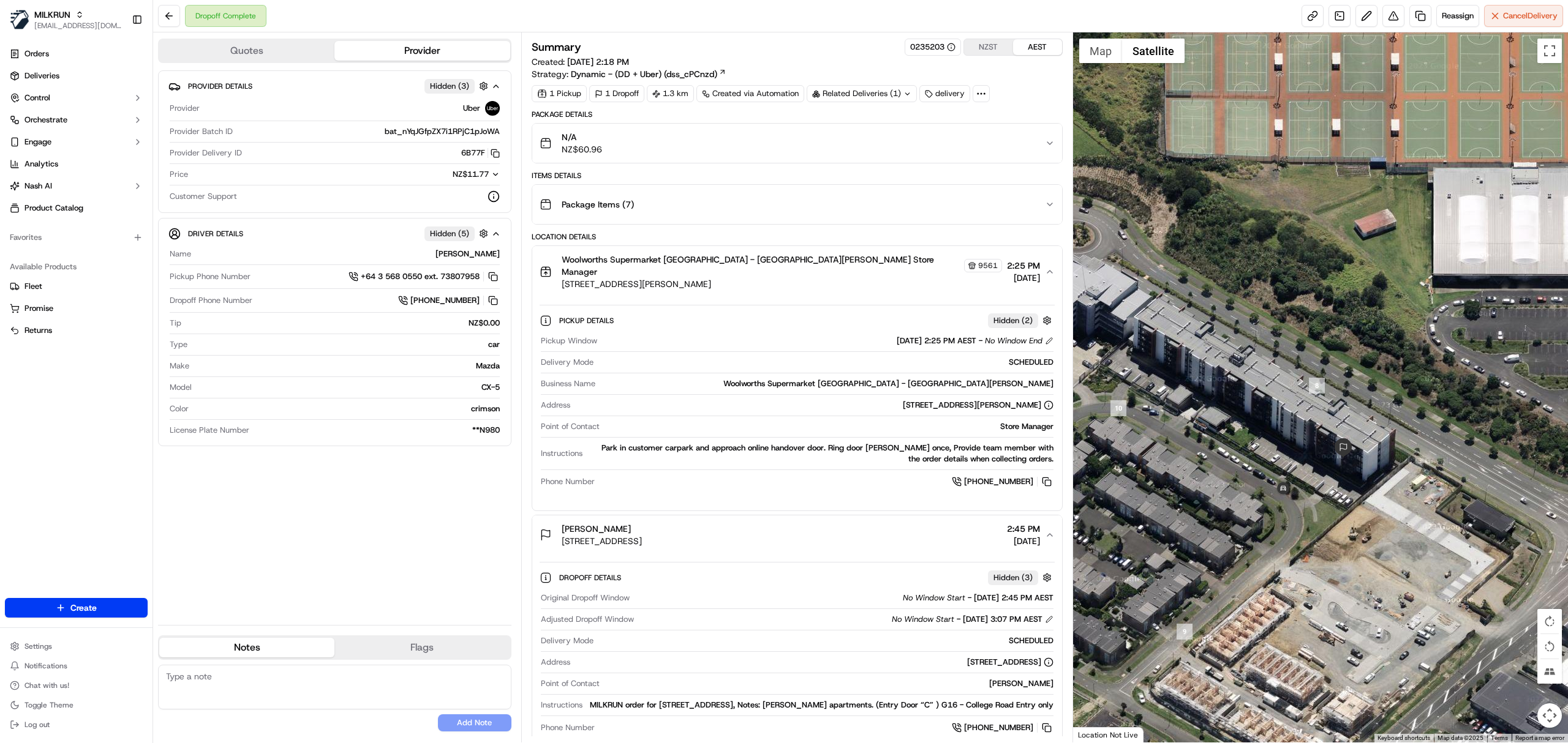
click at [1370, 478] on div "To navigate, press the arrow keys." at bounding box center [1320, 387] width 495 height 710
click at [1392, 14] on button at bounding box center [1393, 16] width 22 height 22
